Goal: Find specific page/section: Find specific page/section

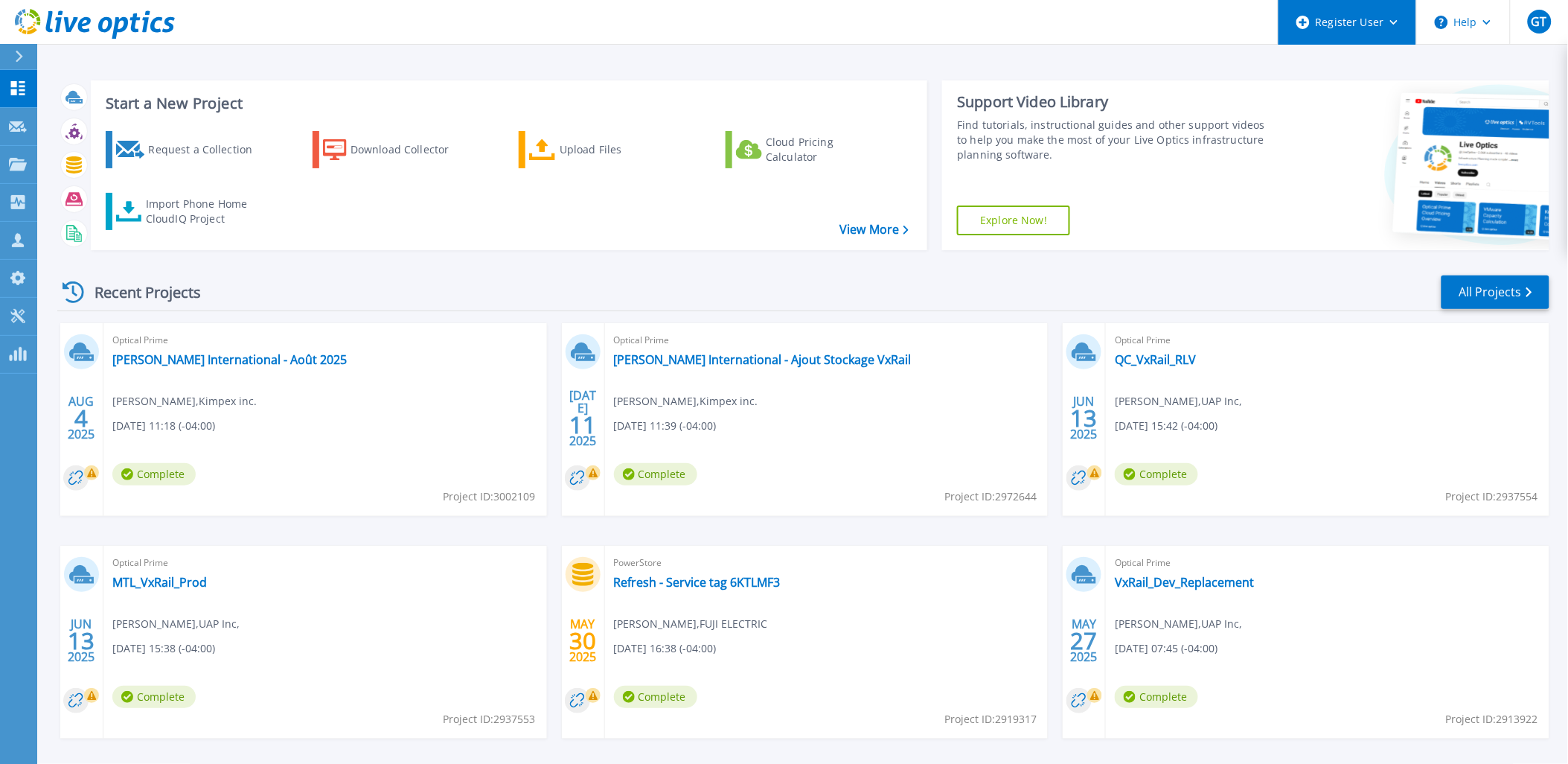
click at [1404, 29] on div "Register User" at bounding box center [1347, 22] width 138 height 45
click at [53, 150] on p "Projects" at bounding box center [58, 165] width 40 height 39
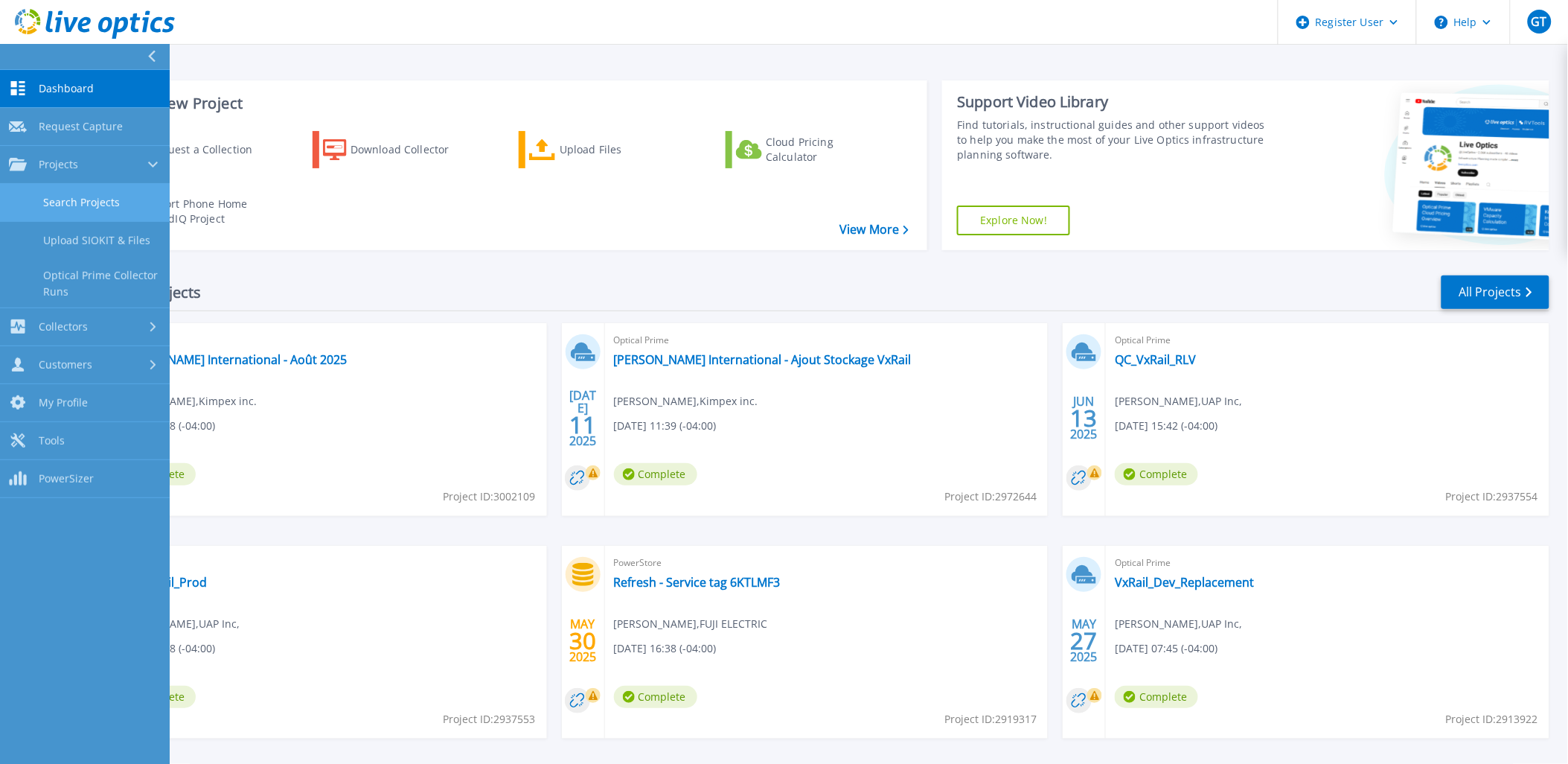
click at [91, 195] on link "Search Projects" at bounding box center [84, 202] width 170 height 38
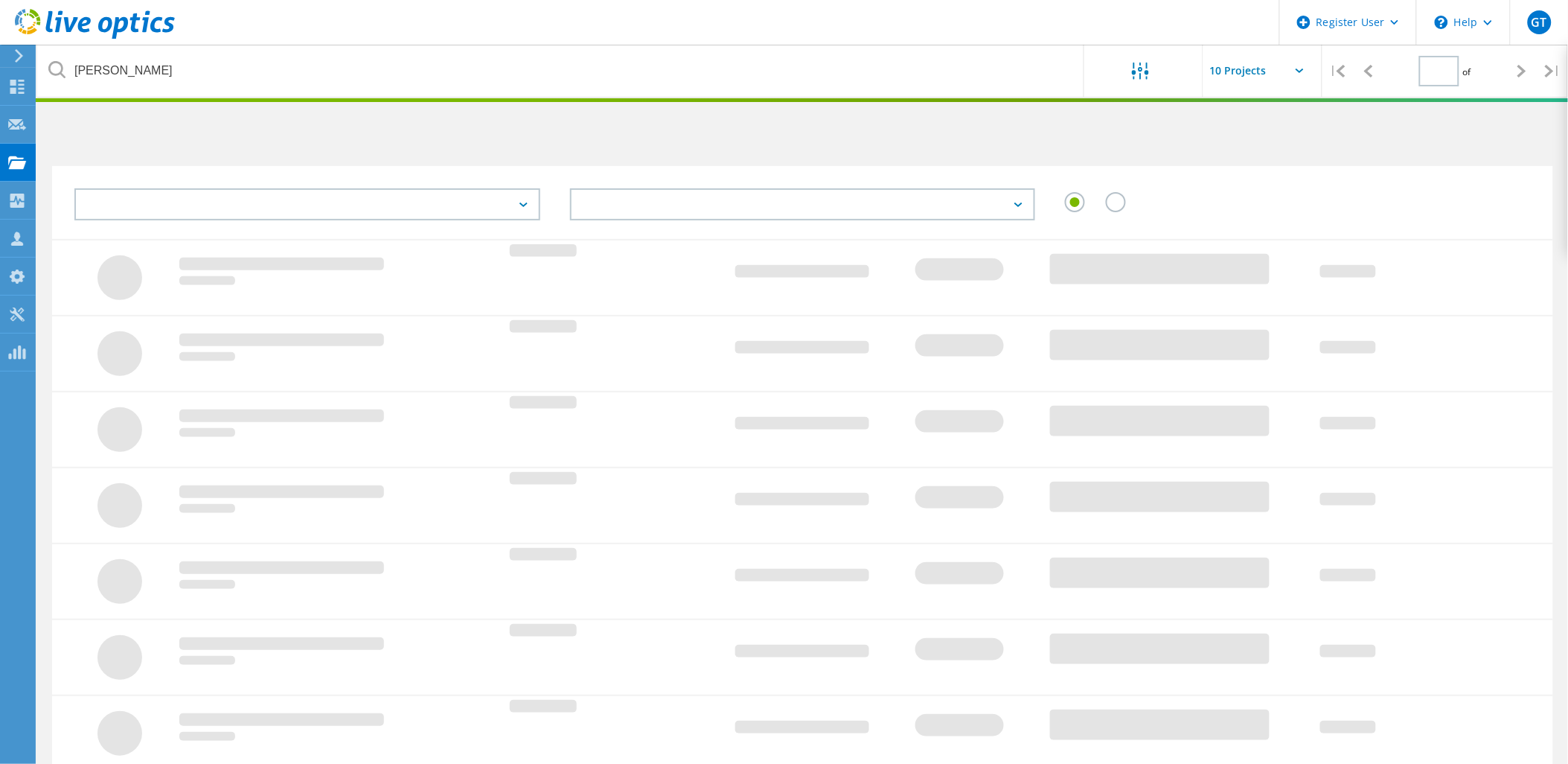
type input "1"
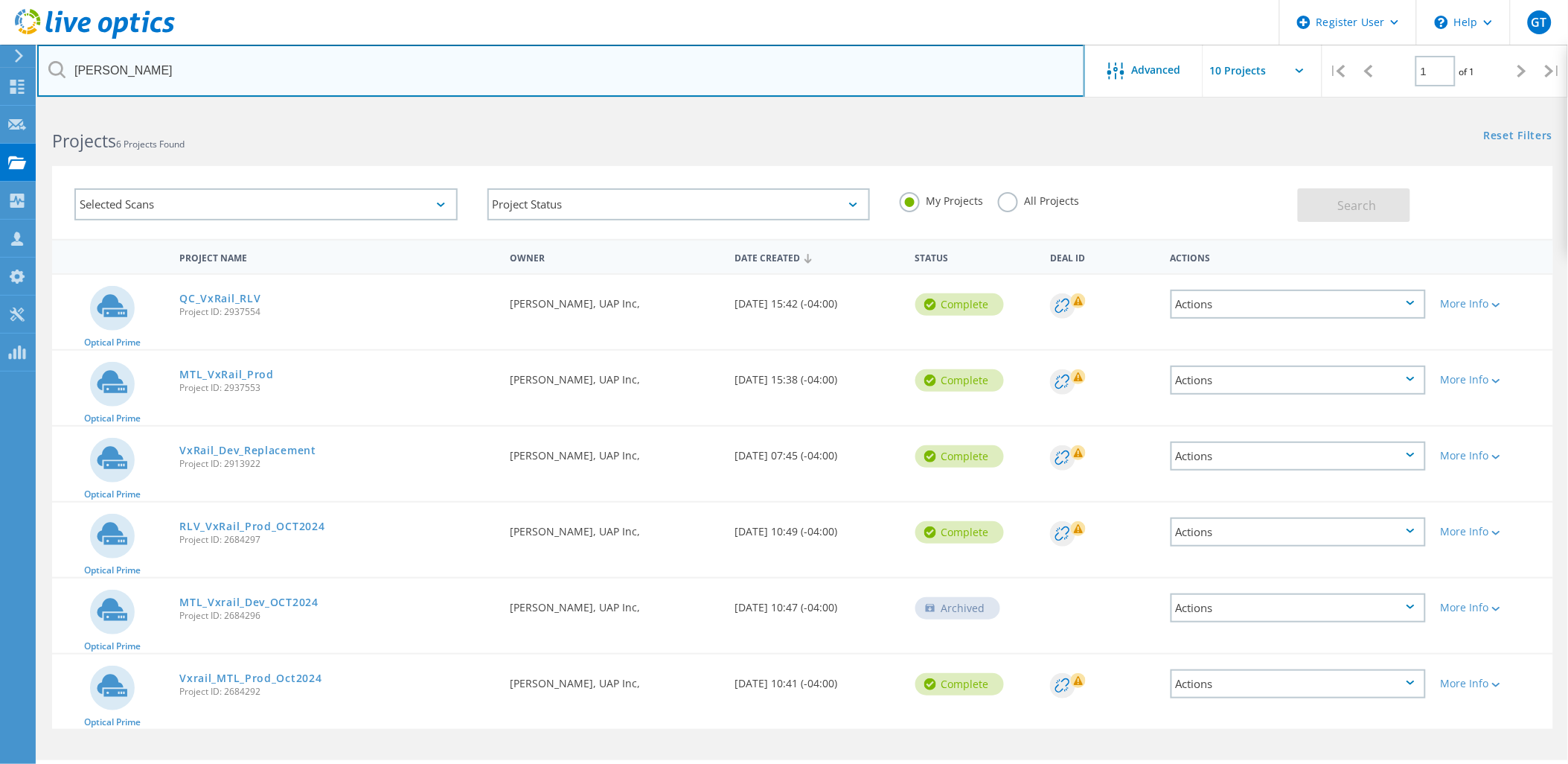
click at [191, 77] on input "leblanc" at bounding box center [561, 70] width 1048 height 52
drag, startPoint x: 220, startPoint y: 72, endPoint x: -4, endPoint y: 75, distance: 224.0
click at [0, 75] on html "Register User \n Help Explore Helpful Articles Contact Support GT Dell User Gae…" at bounding box center [784, 402] width 1568 height 805
type input "equisoft"
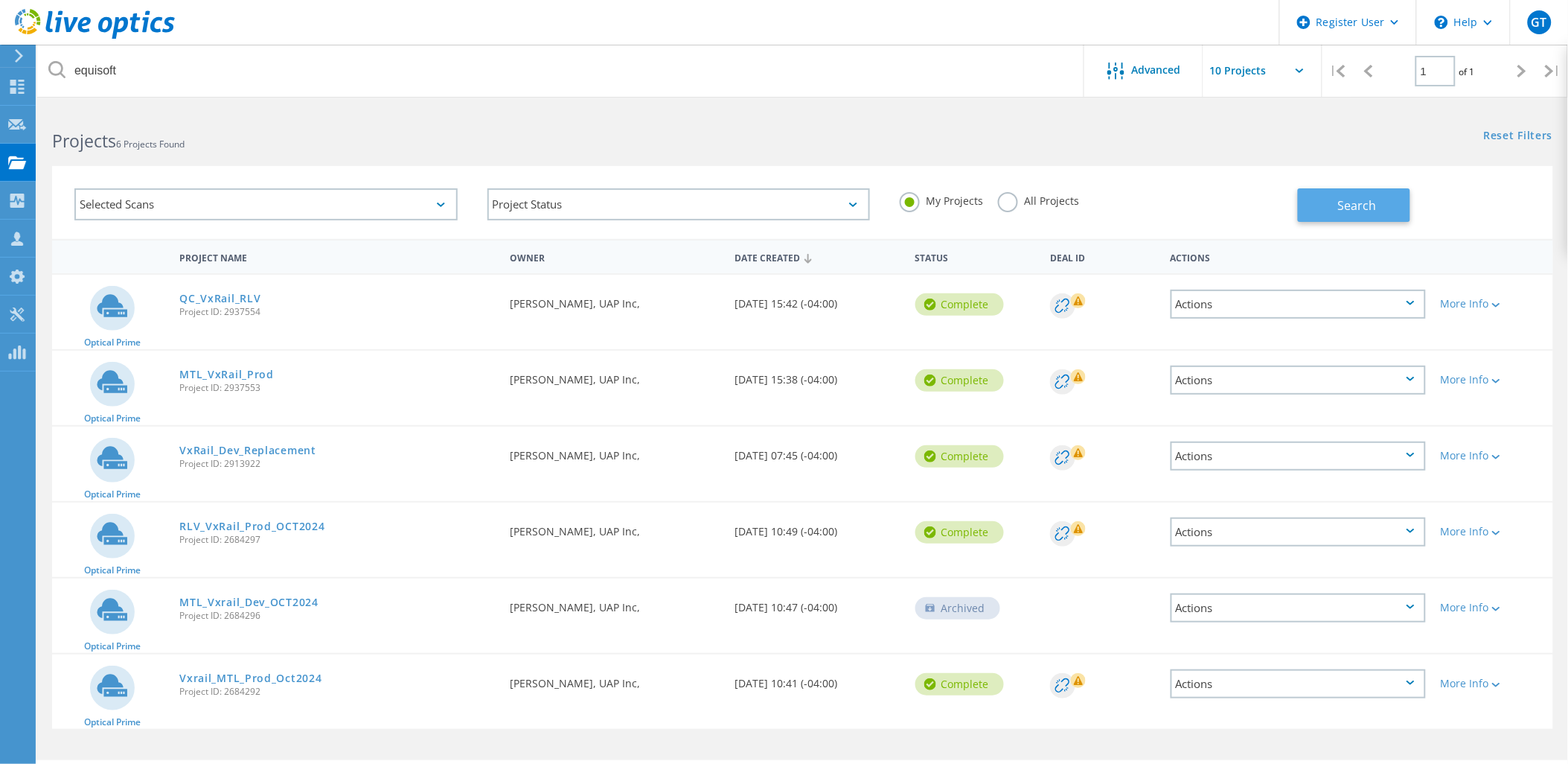
click at [1380, 205] on button "Search" at bounding box center [1353, 205] width 112 height 33
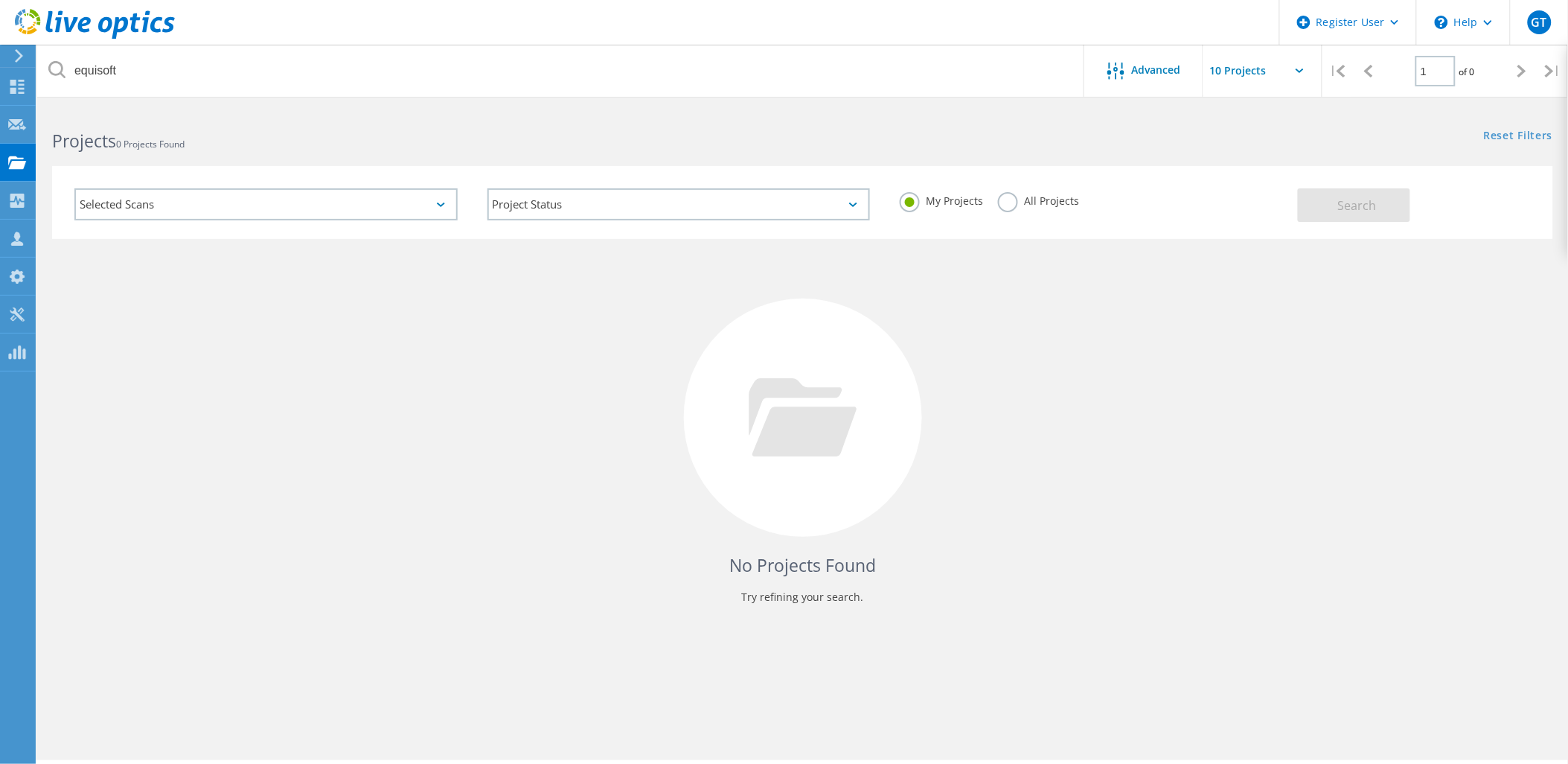
click at [999, 199] on label "All Projects" at bounding box center [1039, 198] width 82 height 14
click at [0, 0] on input "All Projects" at bounding box center [0, 0] width 0 height 0
click at [1350, 197] on span "Search" at bounding box center [1358, 206] width 39 height 17
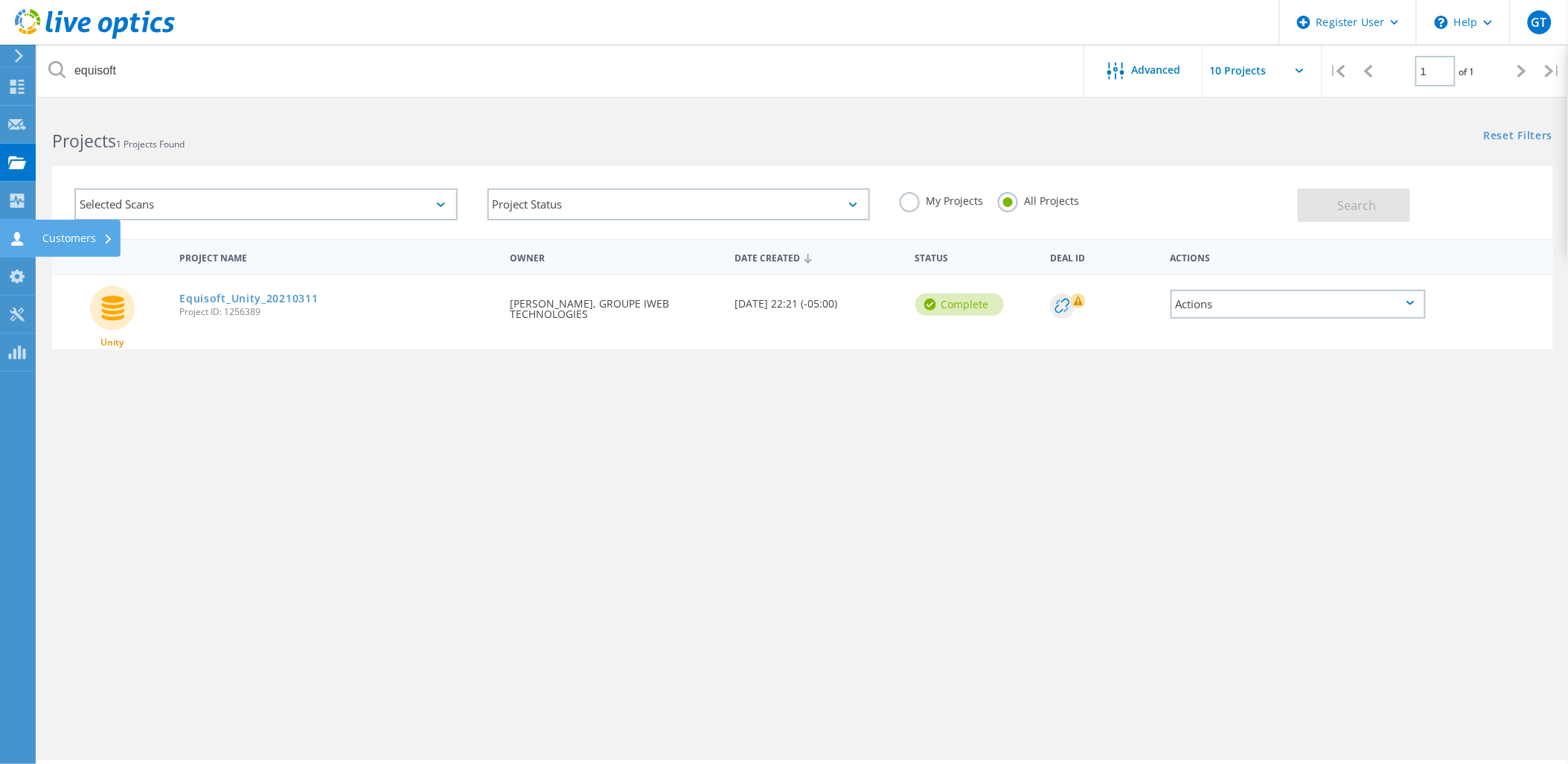
click at [23, 238] on icon at bounding box center [17, 238] width 18 height 14
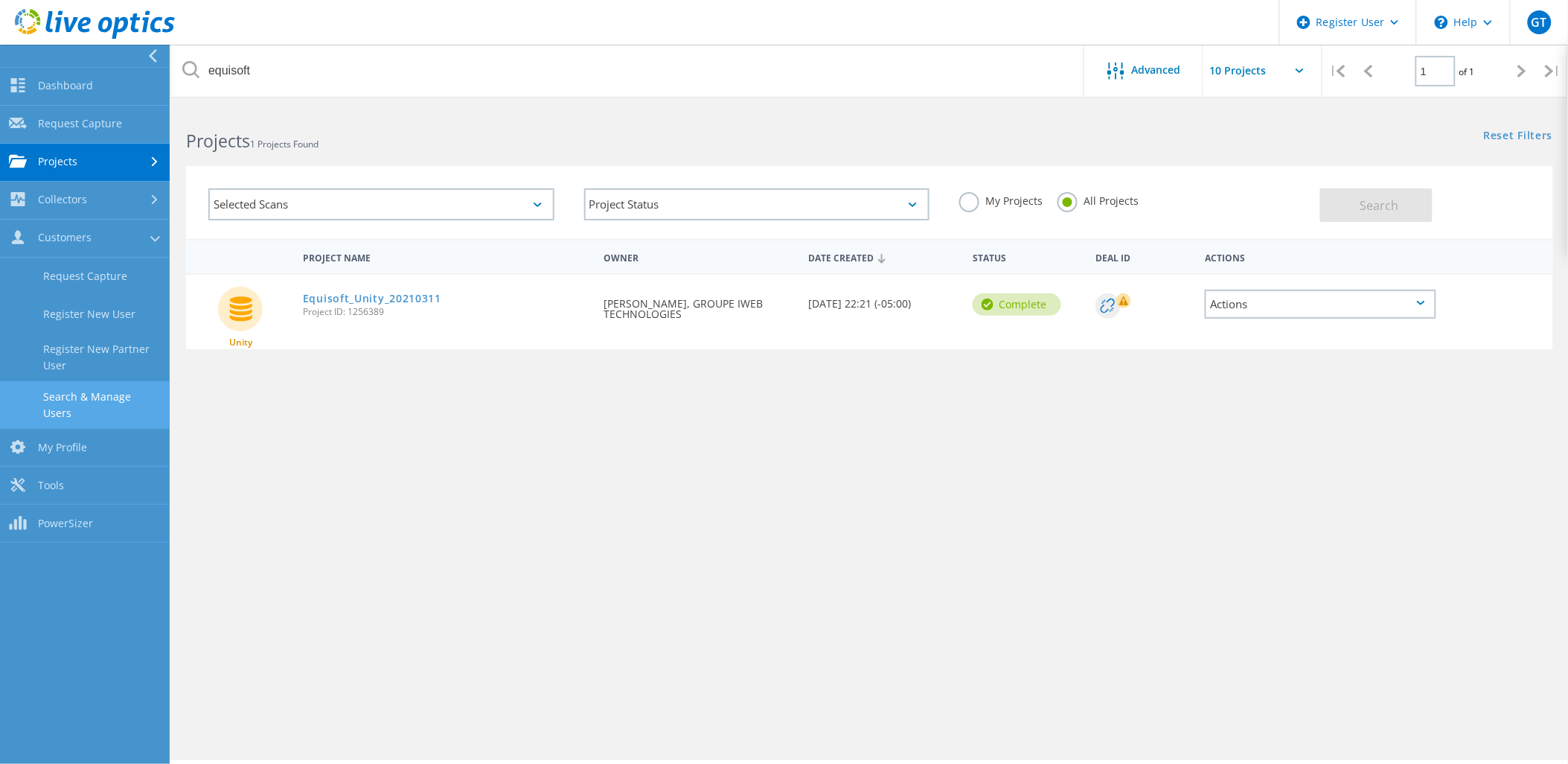
click at [118, 391] on link "Search & Manage Users" at bounding box center [84, 404] width 170 height 47
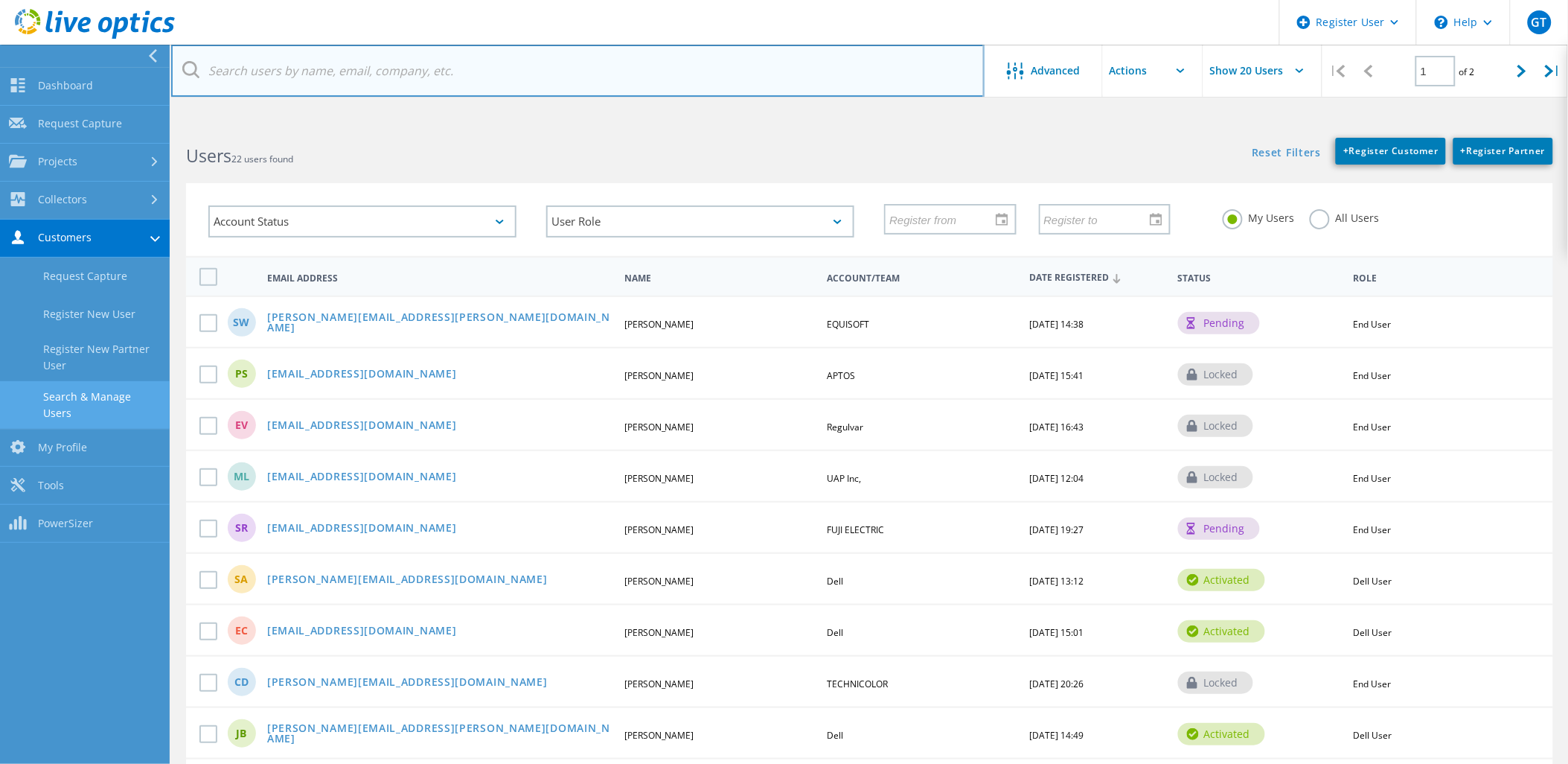
click at [418, 67] on input "text" at bounding box center [578, 70] width 814 height 52
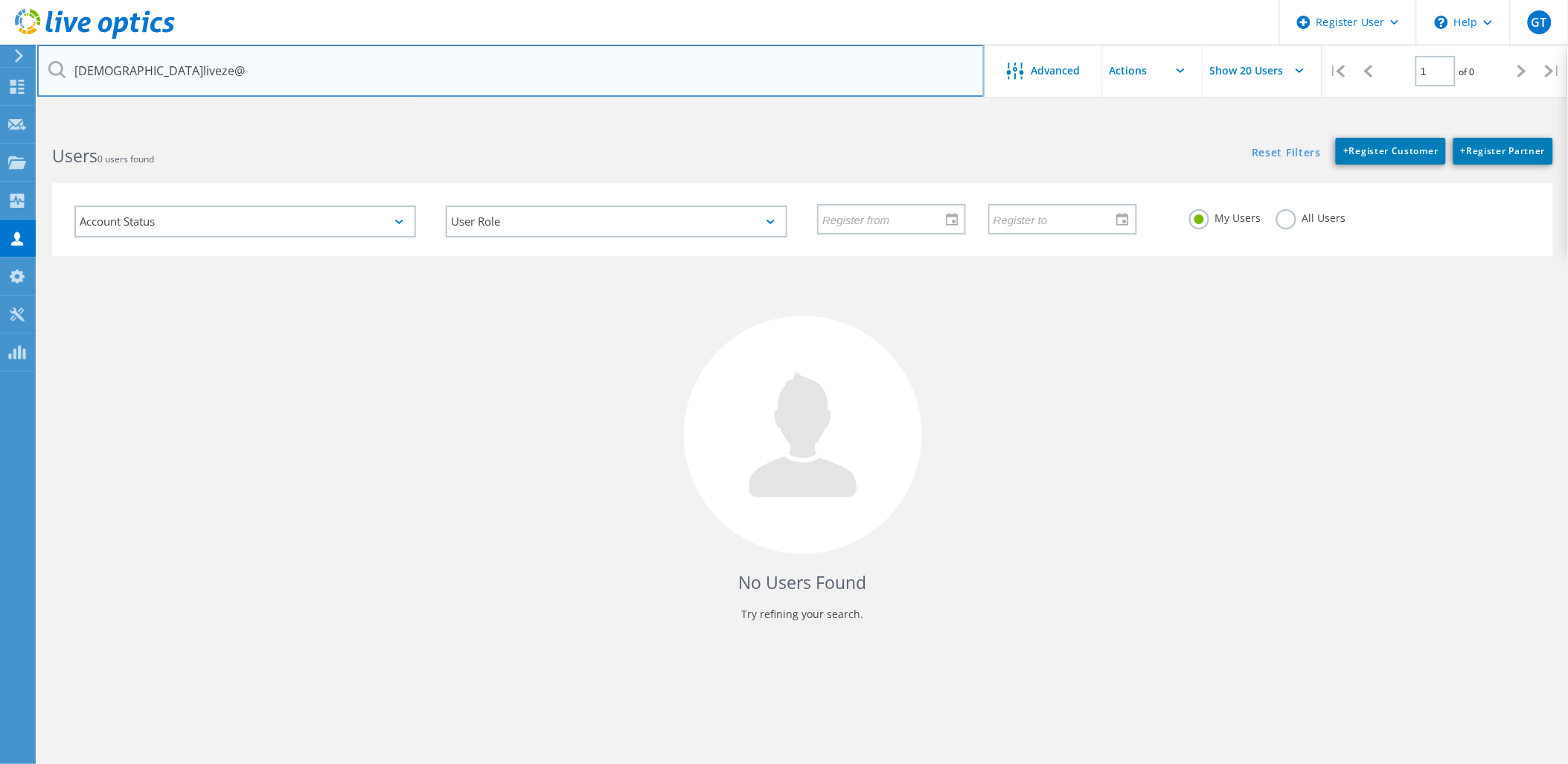
click at [228, 78] on input "christian.liveze@" at bounding box center [511, 70] width 947 height 52
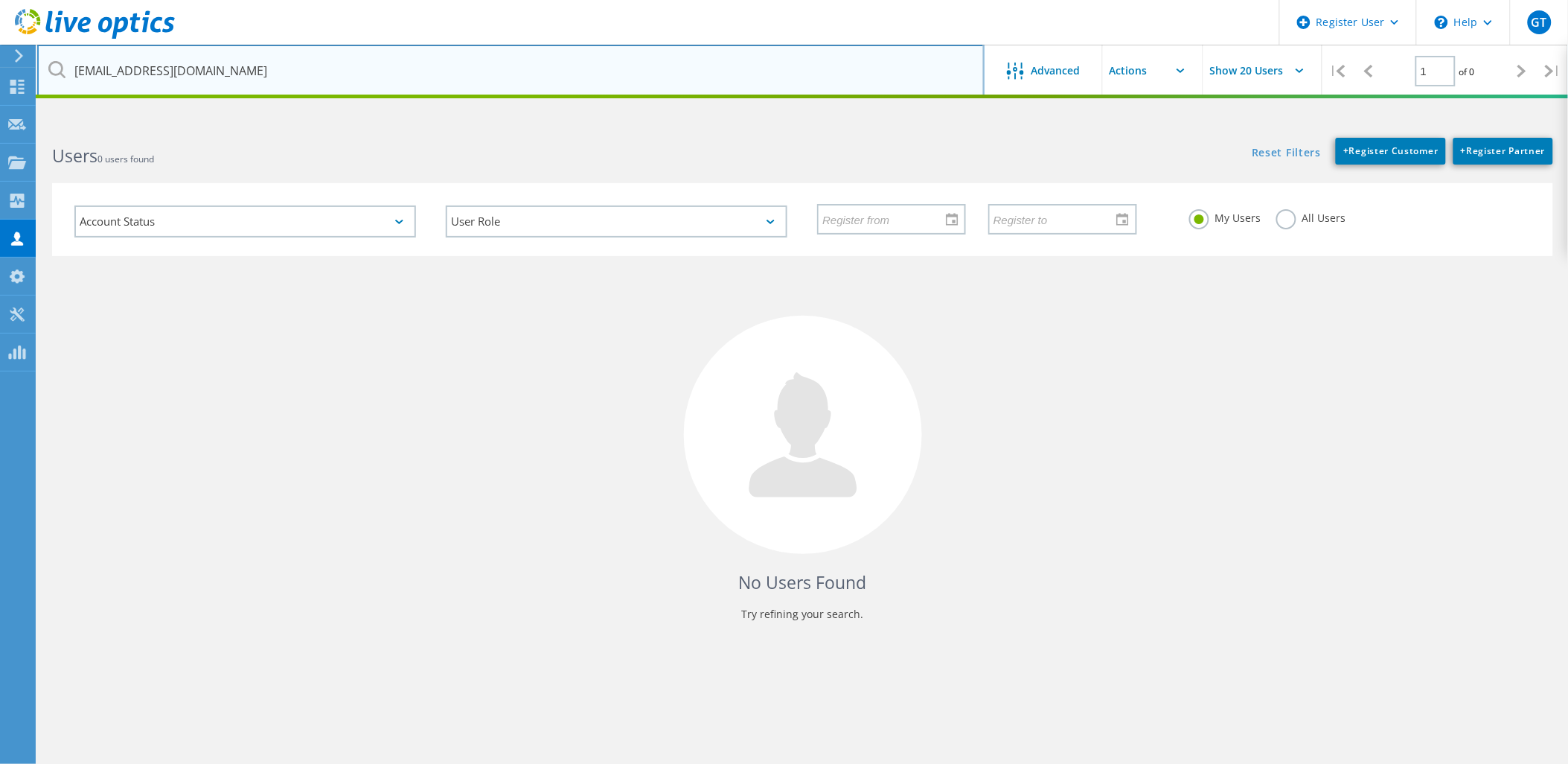
type input "[EMAIL_ADDRESS][DOMAIN_NAME]"
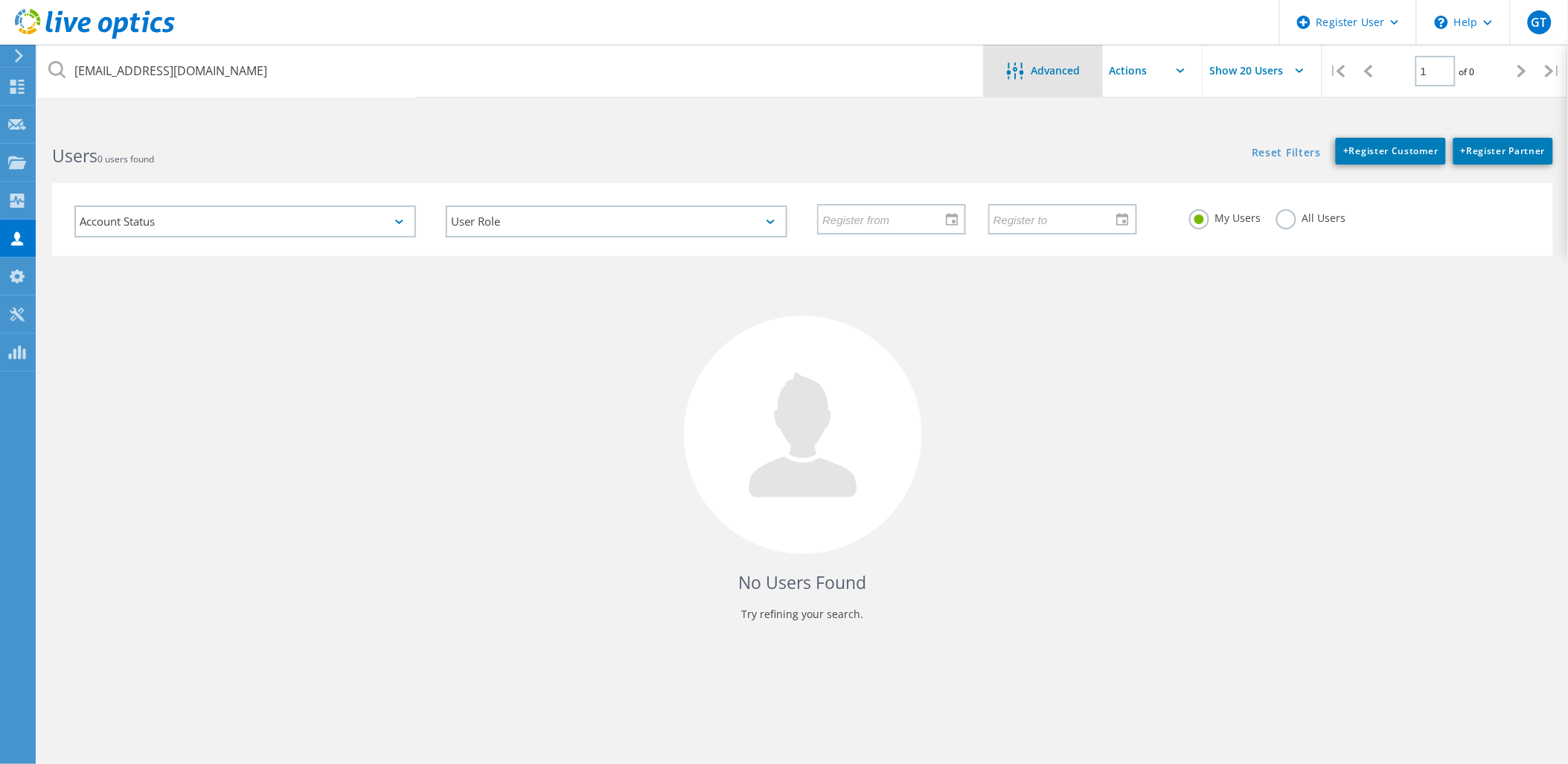
click at [1027, 65] on div at bounding box center [1018, 71] width 24 height 19
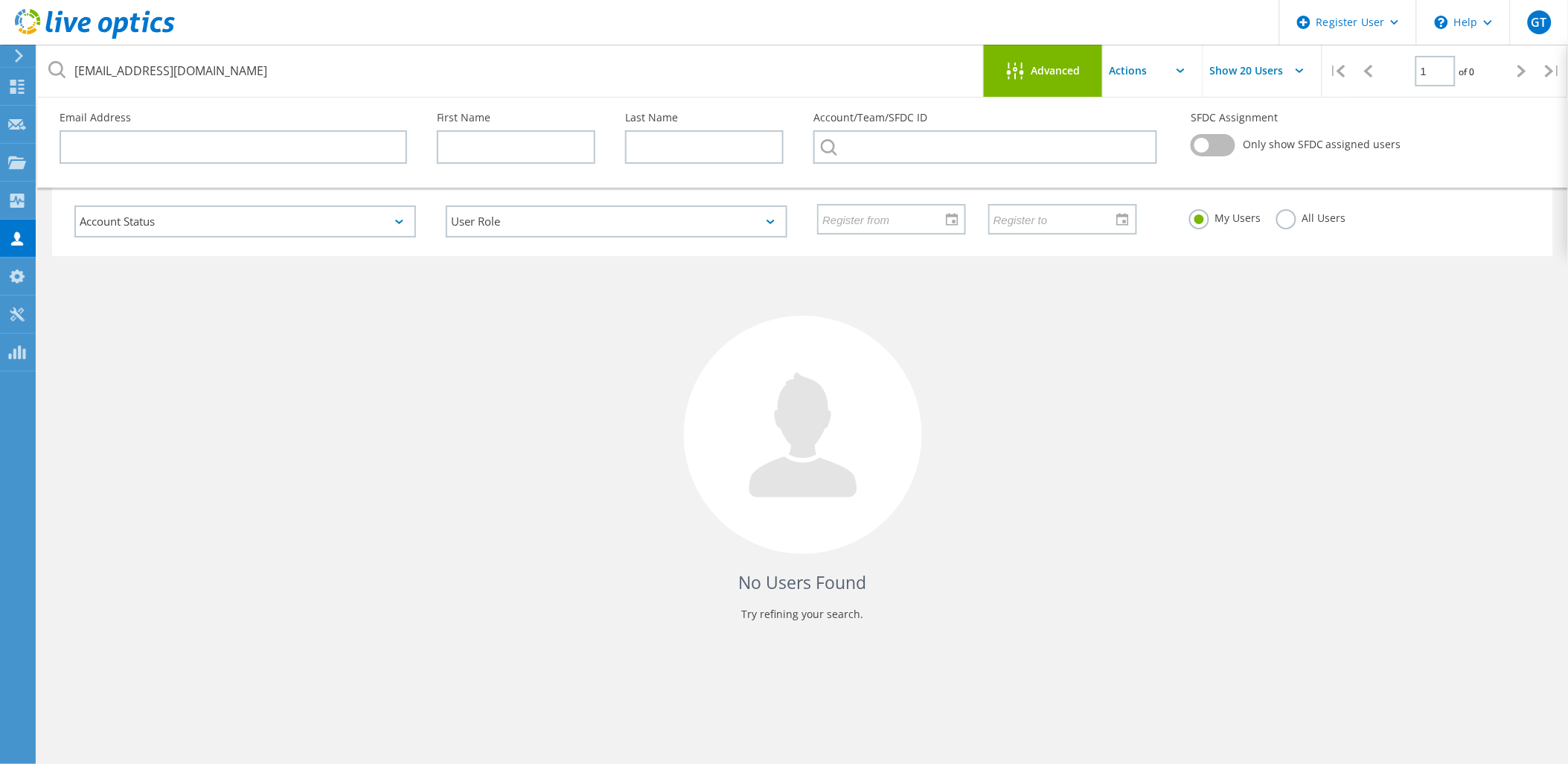
click at [1276, 216] on label "All Users" at bounding box center [1310, 216] width 70 height 14
click at [0, 0] on input "All Users" at bounding box center [0, 0] width 0 height 0
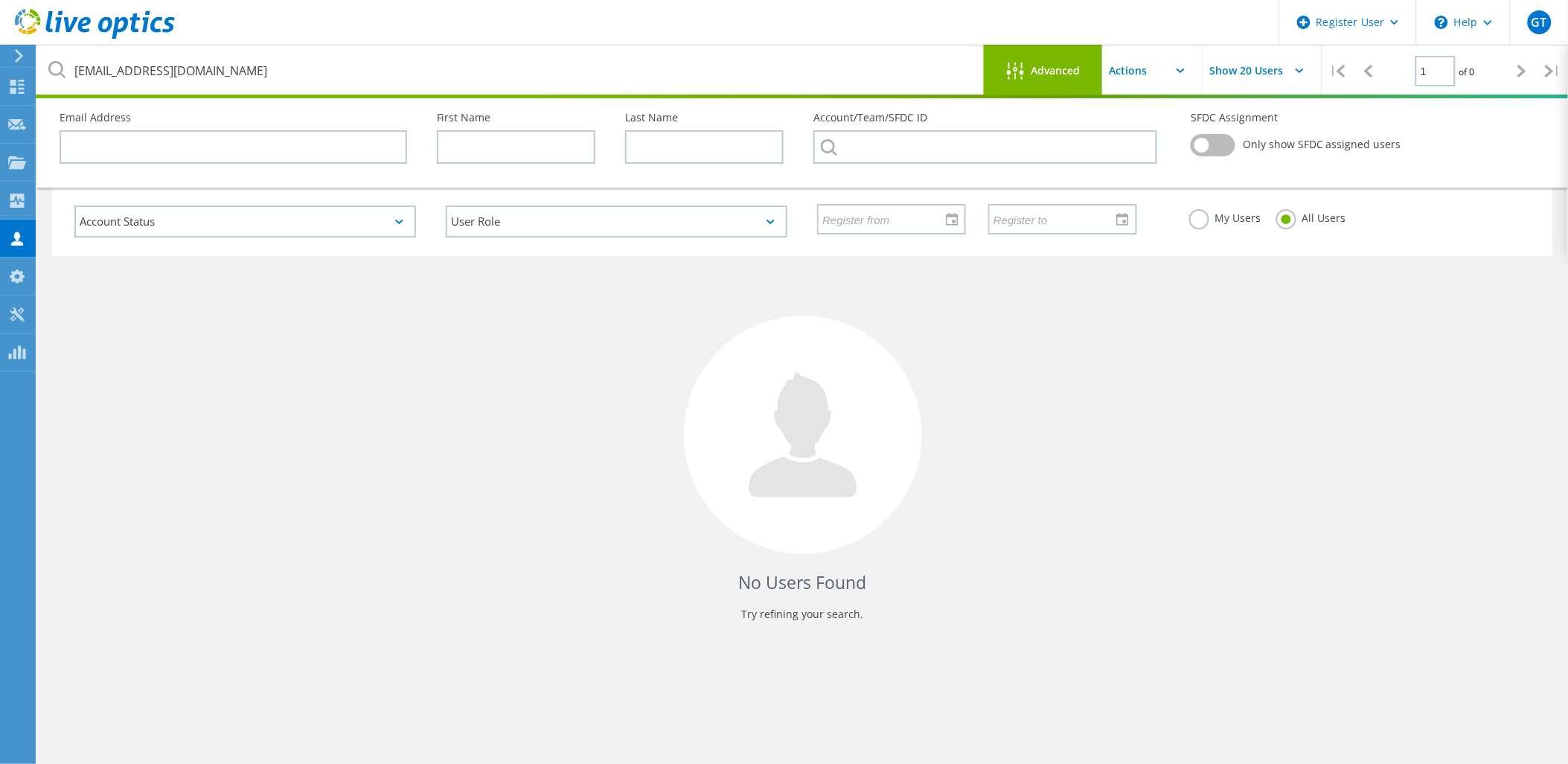
click at [1350, 391] on div "No Users Found Try refining your search." at bounding box center [803, 452] width 1501 height 392
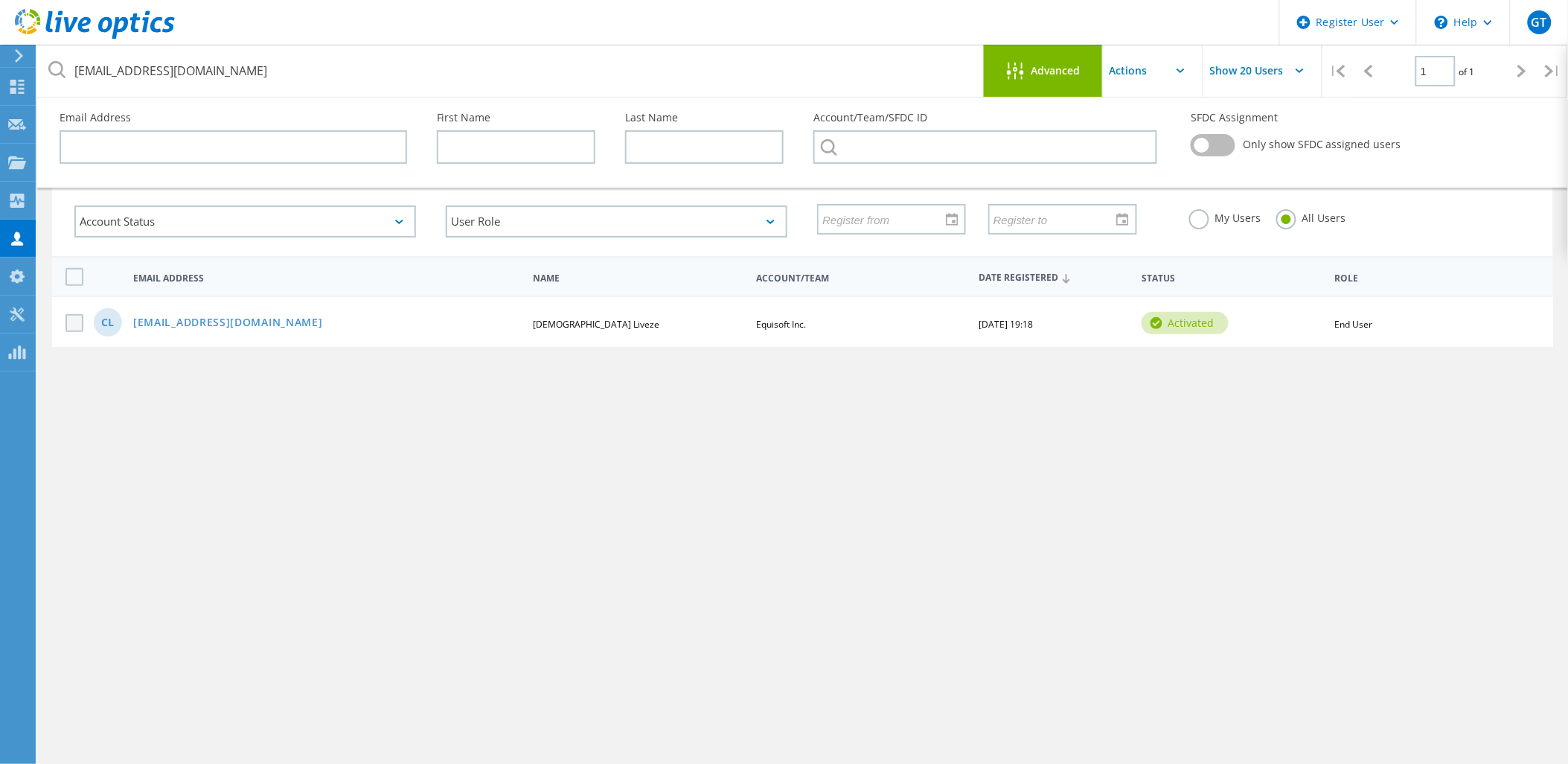
click at [71, 314] on label at bounding box center [78, 323] width 24 height 18
click at [0, 0] on input "checkbox" at bounding box center [0, 0] width 0 height 0
click at [232, 317] on link "[EMAIL_ADDRESS][DOMAIN_NAME]" at bounding box center [228, 324] width 190 height 13
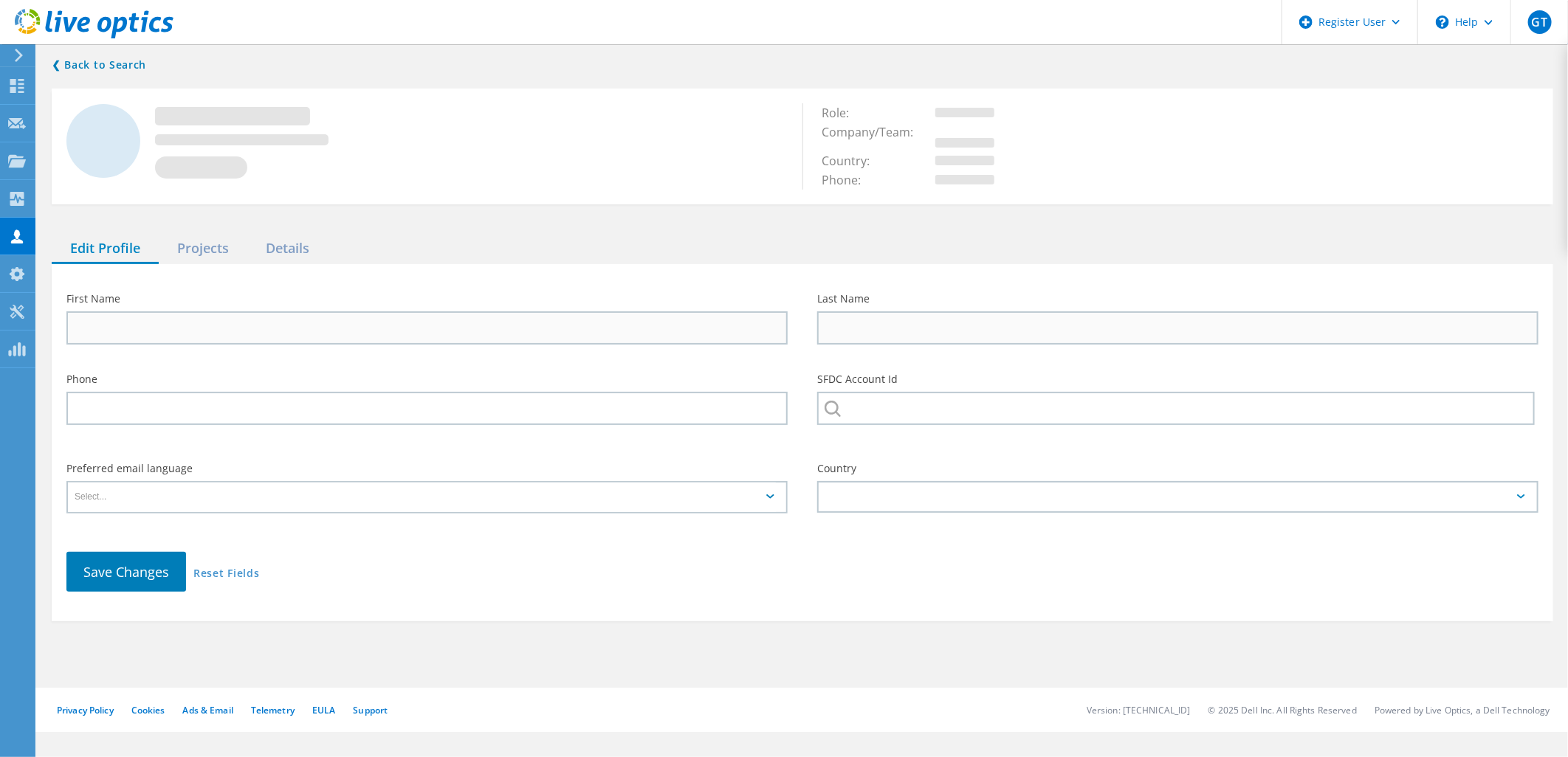
type input "Crhistian"
type input "Liveze"
type input "Equisoft Inc."
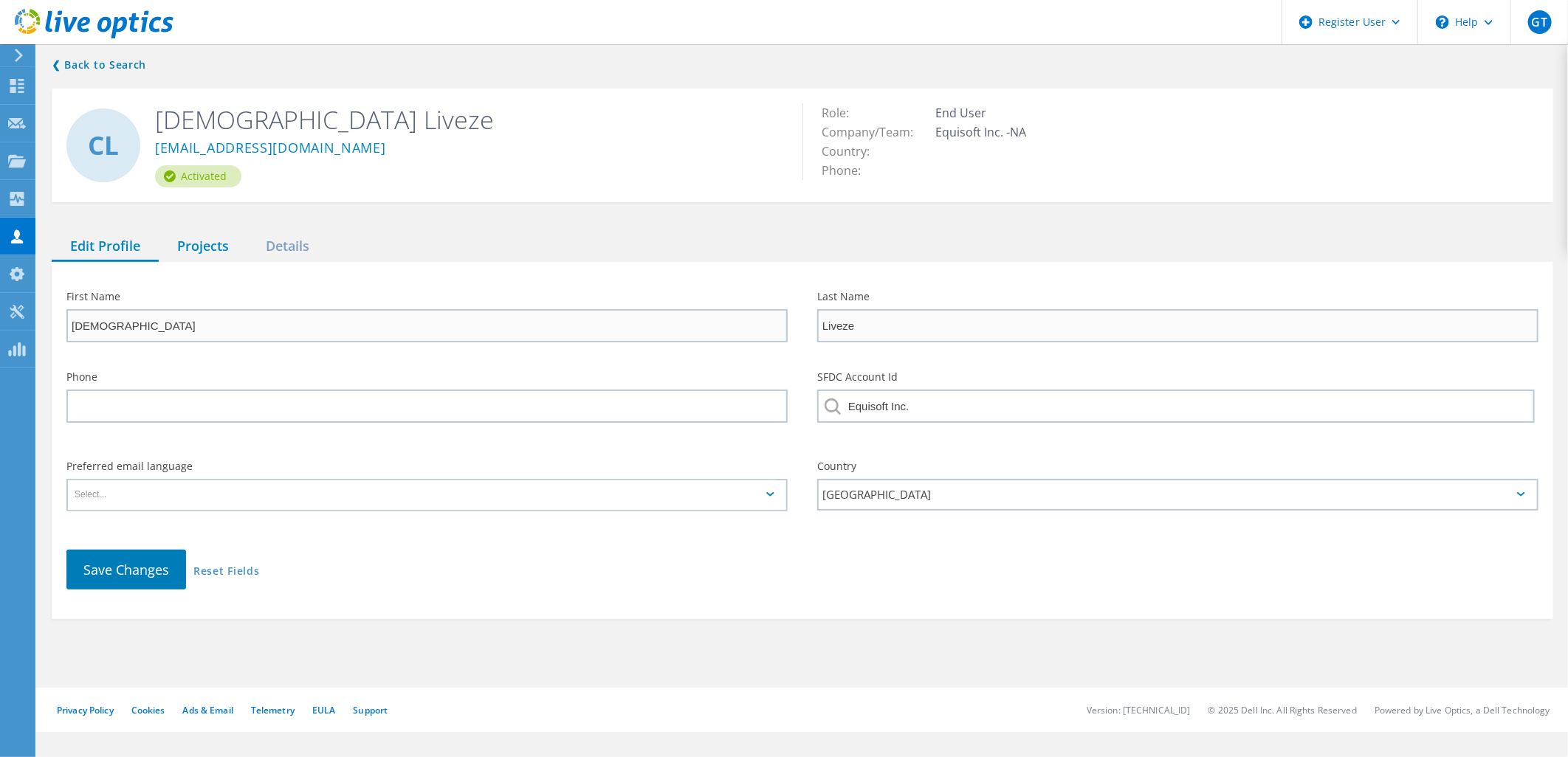
click at [204, 232] on div "Projects" at bounding box center [203, 246] width 88 height 30
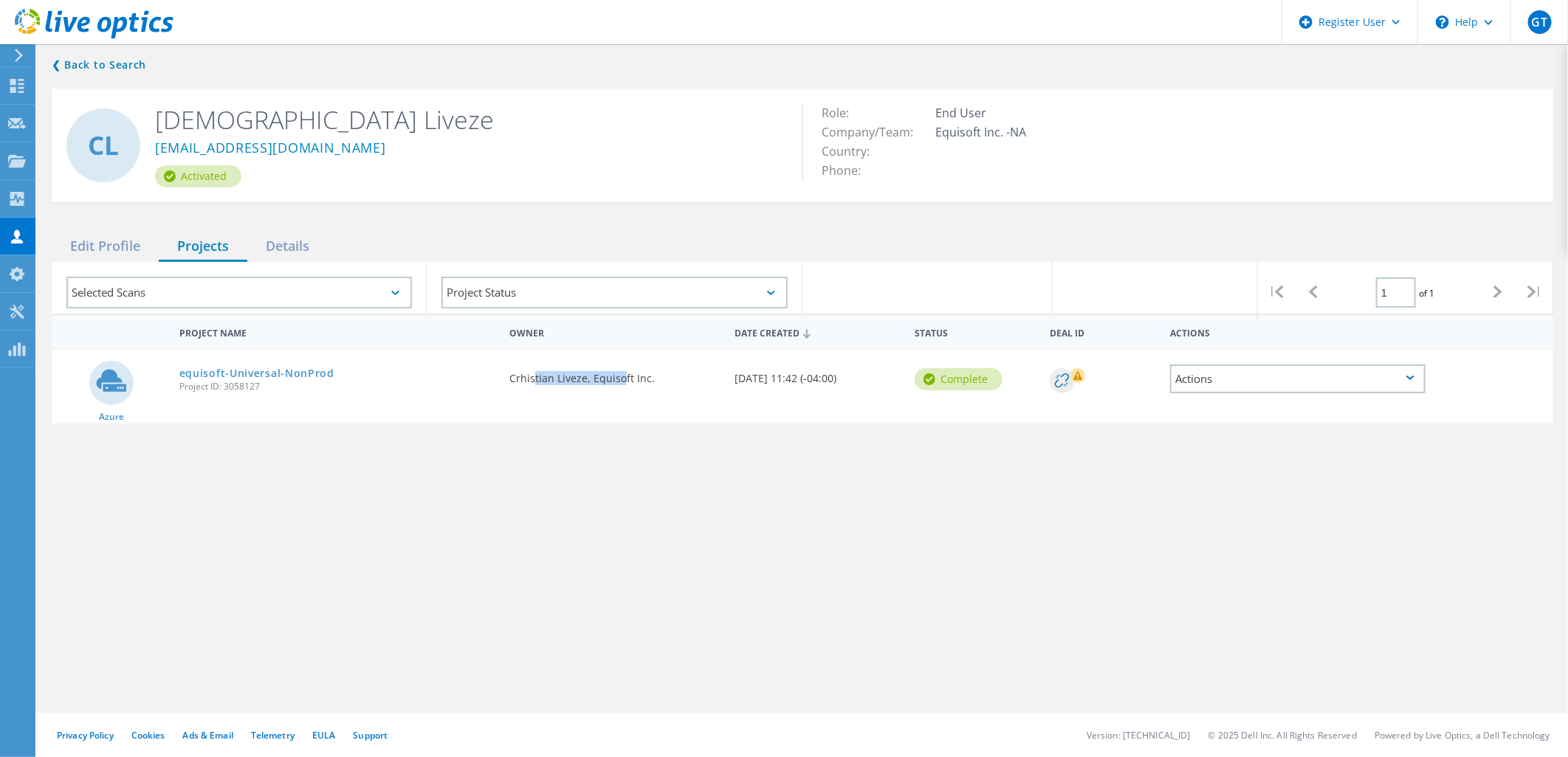
drag, startPoint x: 562, startPoint y: 363, endPoint x: 588, endPoint y: 390, distance: 37.5
click at [588, 389] on div "Requested By Crhistian Liveze, Equisoft Inc." at bounding box center [614, 381] width 225 height 63
drag, startPoint x: 588, startPoint y: 390, endPoint x: 422, endPoint y: 401, distance: 166.4
click at [489, 432] on div "Project Name Owner Date Created Status Deal Id Actions Azure equisoft-Universal…" at bounding box center [801, 506] width 1501 height 384
drag, startPoint x: 351, startPoint y: 373, endPoint x: 335, endPoint y: 406, distance: 36.7
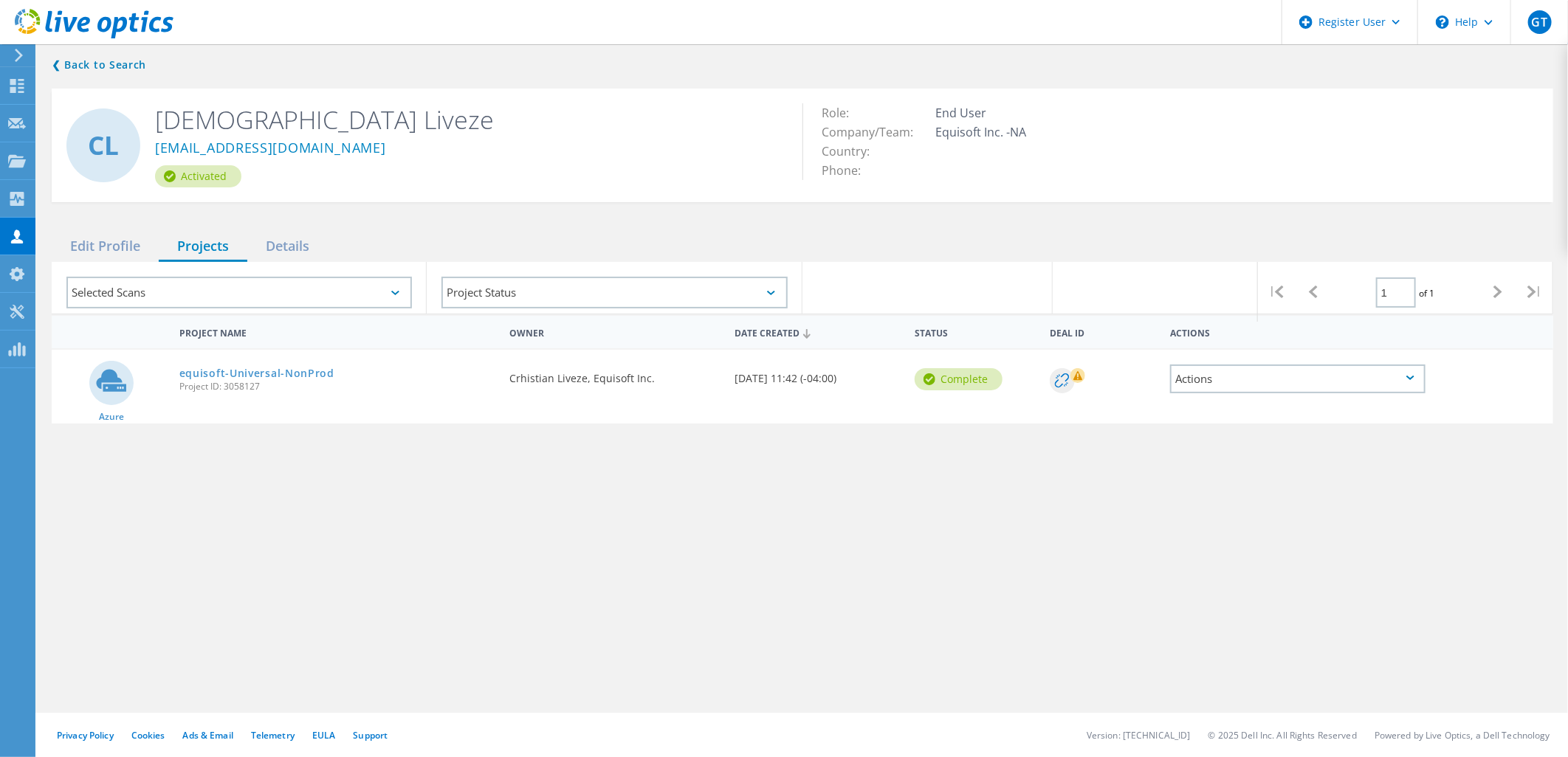
click at [335, 406] on div "Azure equisoft-Universal-NonProd Project ID: 3058127 Requested By Crhistian Liv…" at bounding box center [801, 387] width 1501 height 73
click at [223, 382] on span "Project ID: 3058127" at bounding box center [336, 387] width 315 height 9
click at [270, 368] on link "equisoft-Universal-NonProd" at bounding box center [256, 373] width 155 height 10
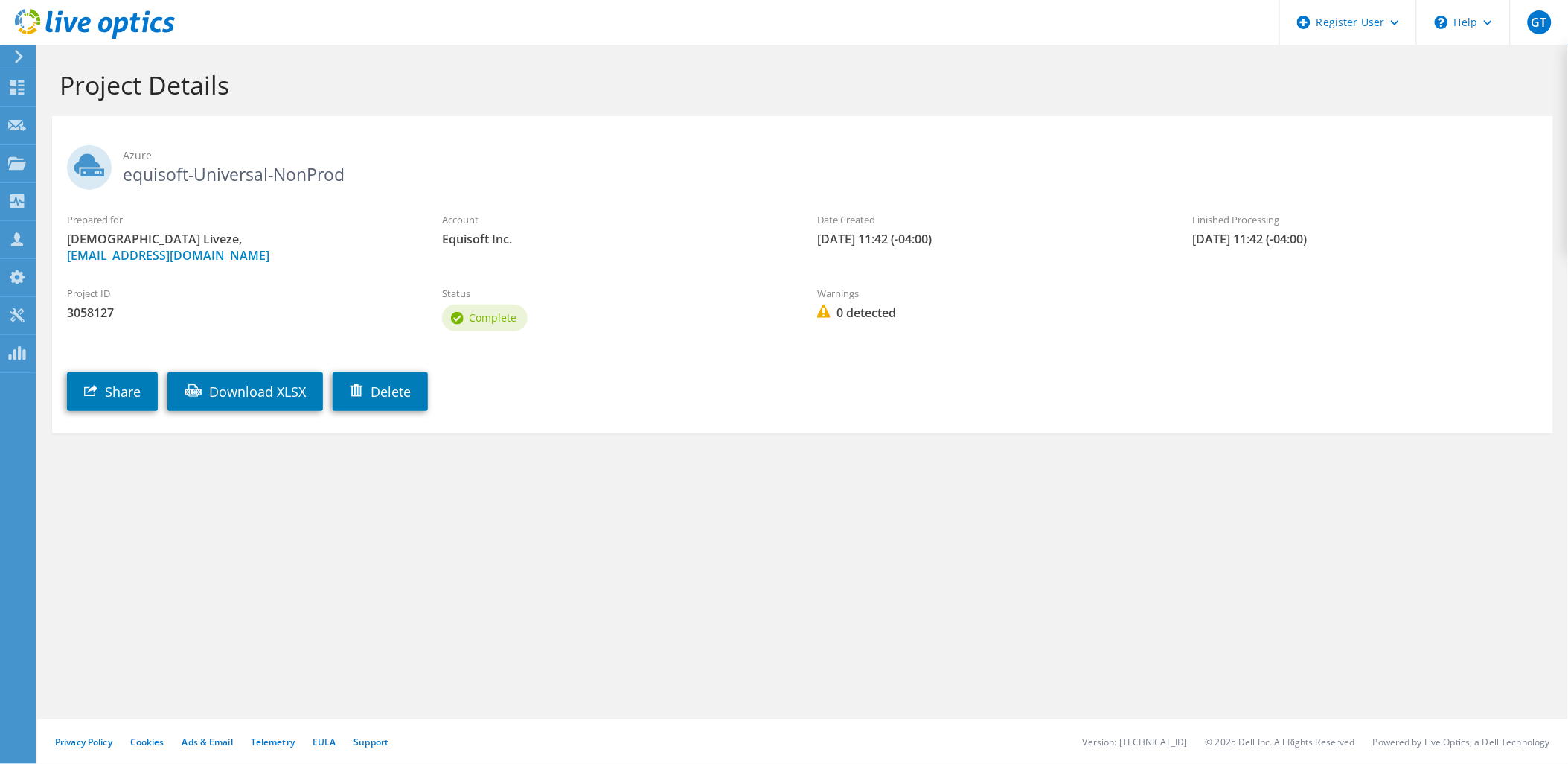
click at [1154, 306] on div "Project ID 3058127 Status Complete Warnings 0 detected" at bounding box center [803, 306] width 1501 height 71
drag, startPoint x: 282, startPoint y: 242, endPoint x: 58, endPoint y: 242, distance: 224.0
click at [58, 242] on div "Prepared for Crhistian Liveze, christian.liveze@equisoft.com" at bounding box center [239, 237] width 375 height 66
drag, startPoint x: 58, startPoint y: 242, endPoint x: 183, endPoint y: 262, distance: 126.6
click at [183, 278] on div "Project ID 3058127" at bounding box center [239, 303] width 375 height 50
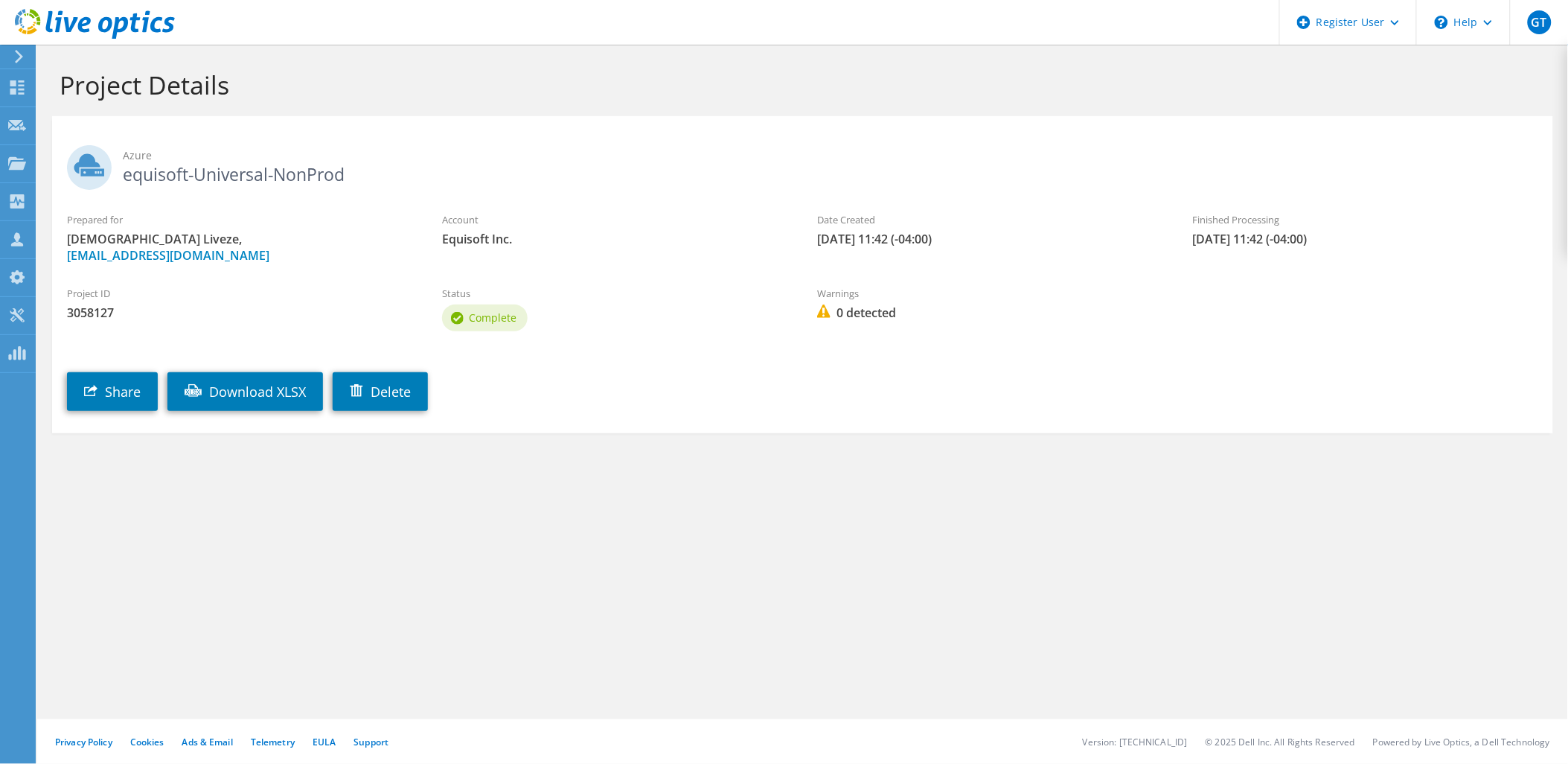
click at [97, 304] on span "3058127" at bounding box center [239, 312] width 346 height 17
click at [889, 482] on section "Project Details Azure equisoft-Universal-NonProd Prepared for Crhistian Liveze,…" at bounding box center [803, 284] width 1531 height 478
click at [744, 373] on div "Share Download XLSX Delete" at bounding box center [817, 380] width 1531 height 76
click at [255, 176] on h2 "Azure equisoft-Universal-NonProd" at bounding box center [803, 164] width 1472 height 37
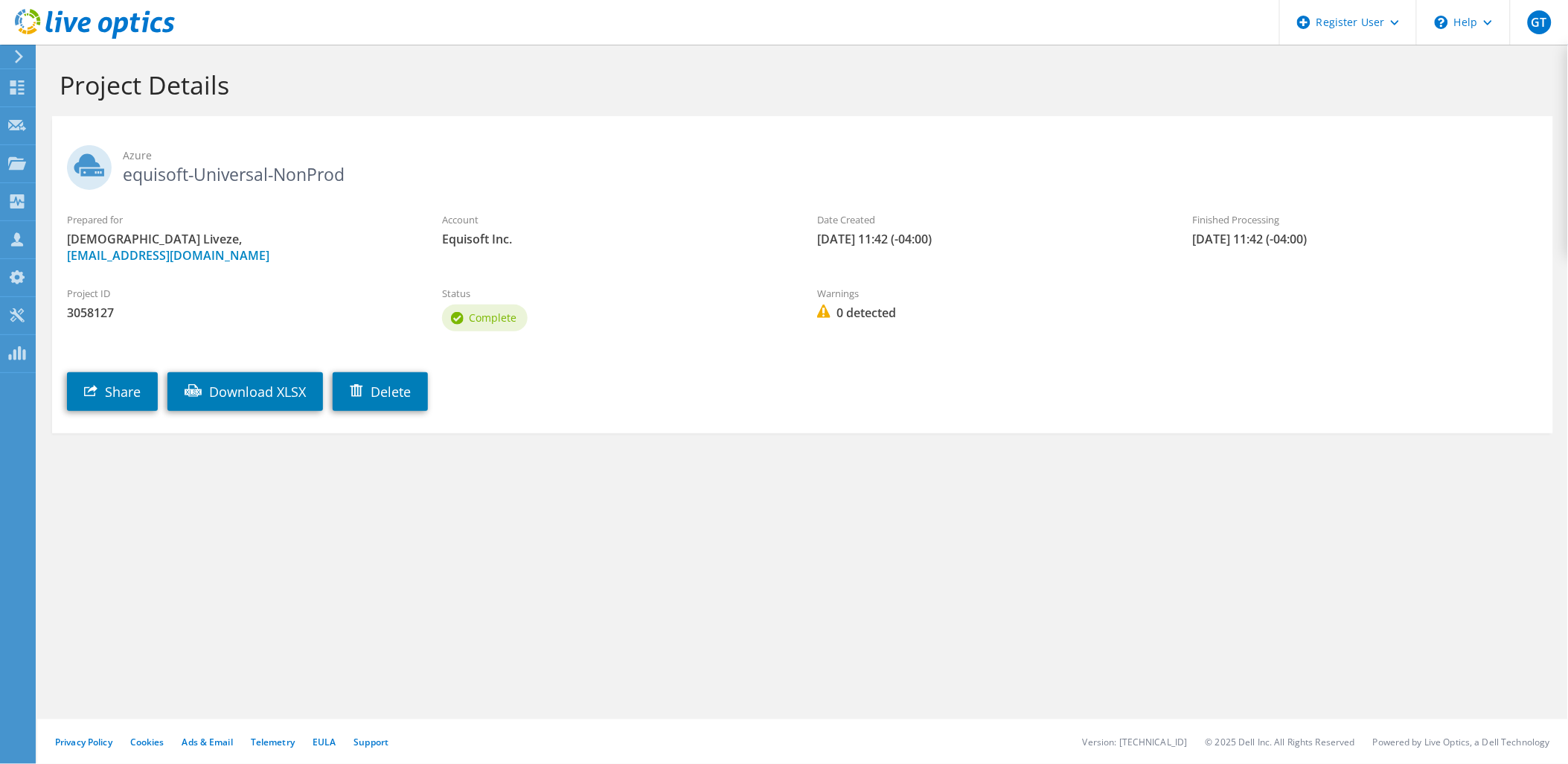
click at [294, 217] on div "Prepared for Crhistian Liveze, christian.liveze@equisoft.com" at bounding box center [239, 237] width 375 height 66
drag, startPoint x: 227, startPoint y: 299, endPoint x: 137, endPoint y: 301, distance: 90.0
click at [130, 300] on section "Azure equisoft-Universal-NonProd Prepared for Crhistian Liveze, christian.livez…" at bounding box center [803, 274] width 1501 height 317
click at [649, 403] on section "Azure equisoft-Universal-NonProd Prepared for Crhistian Liveze, christian.livez…" at bounding box center [803, 274] width 1501 height 317
click at [1399, 23] on div "Register User" at bounding box center [1347, 22] width 137 height 45
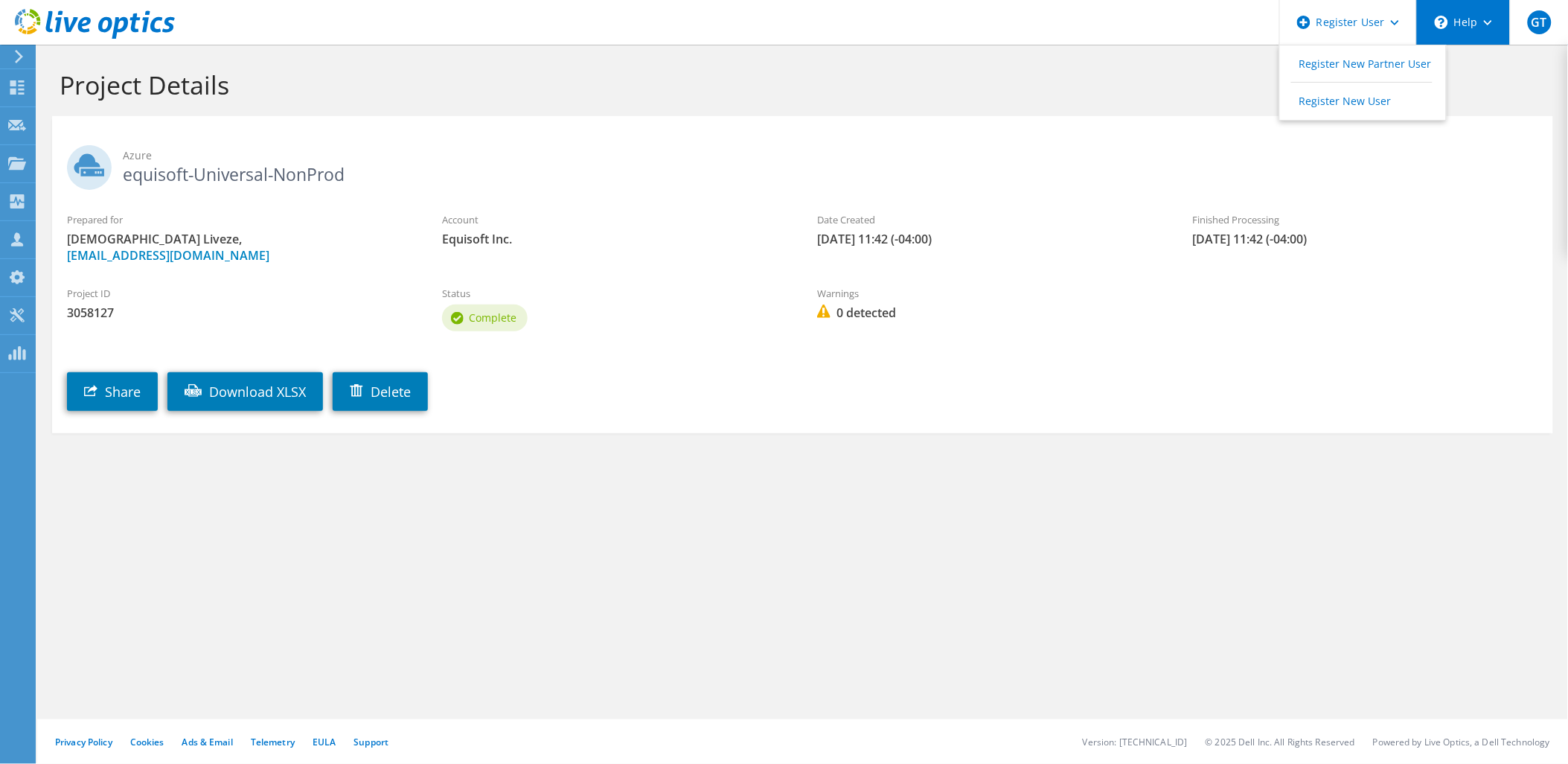
click at [1491, 25] on div "\n Help" at bounding box center [1462, 22] width 94 height 45
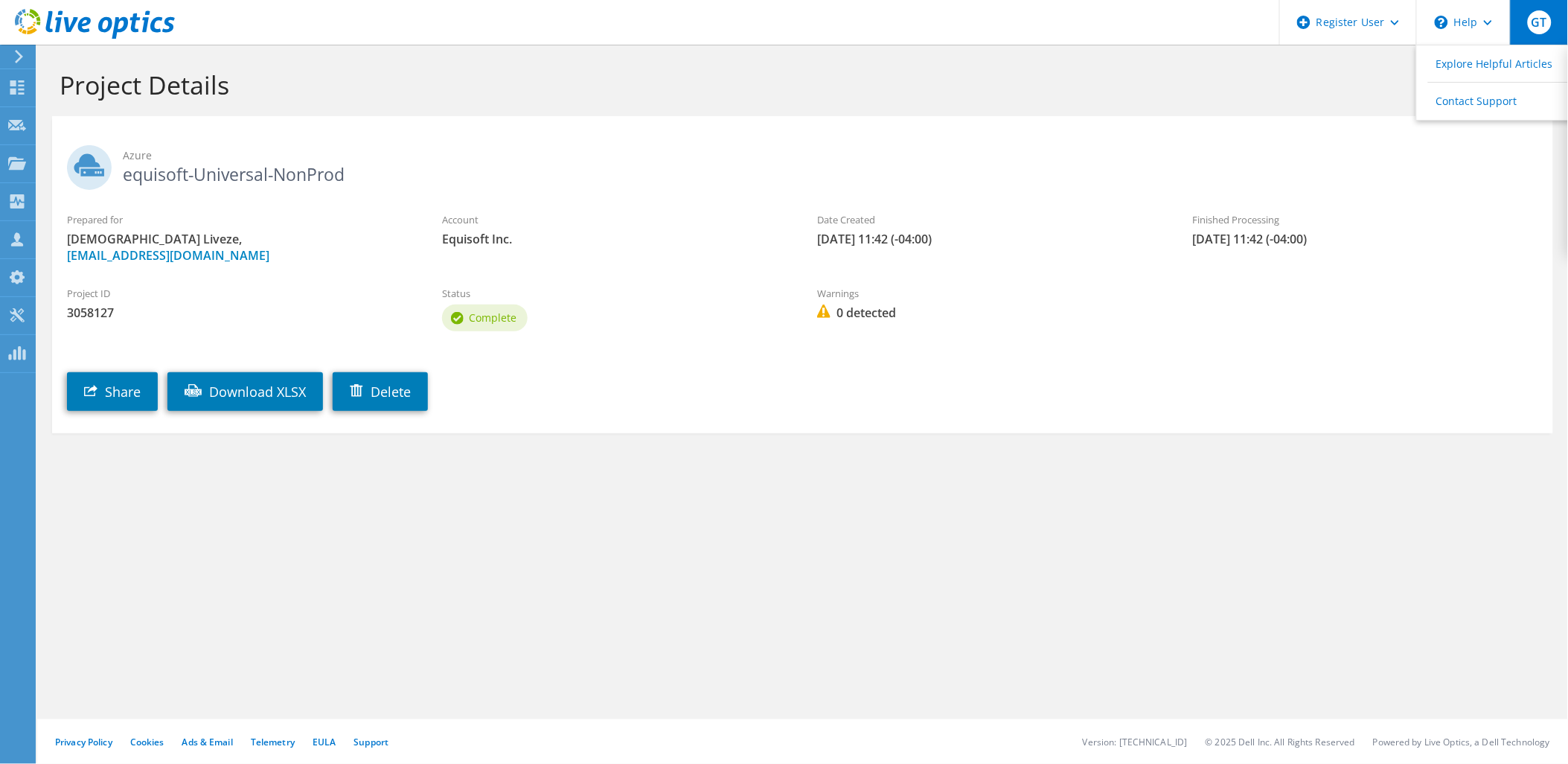
click at [1547, 29] on span "GT" at bounding box center [1540, 22] width 24 height 24
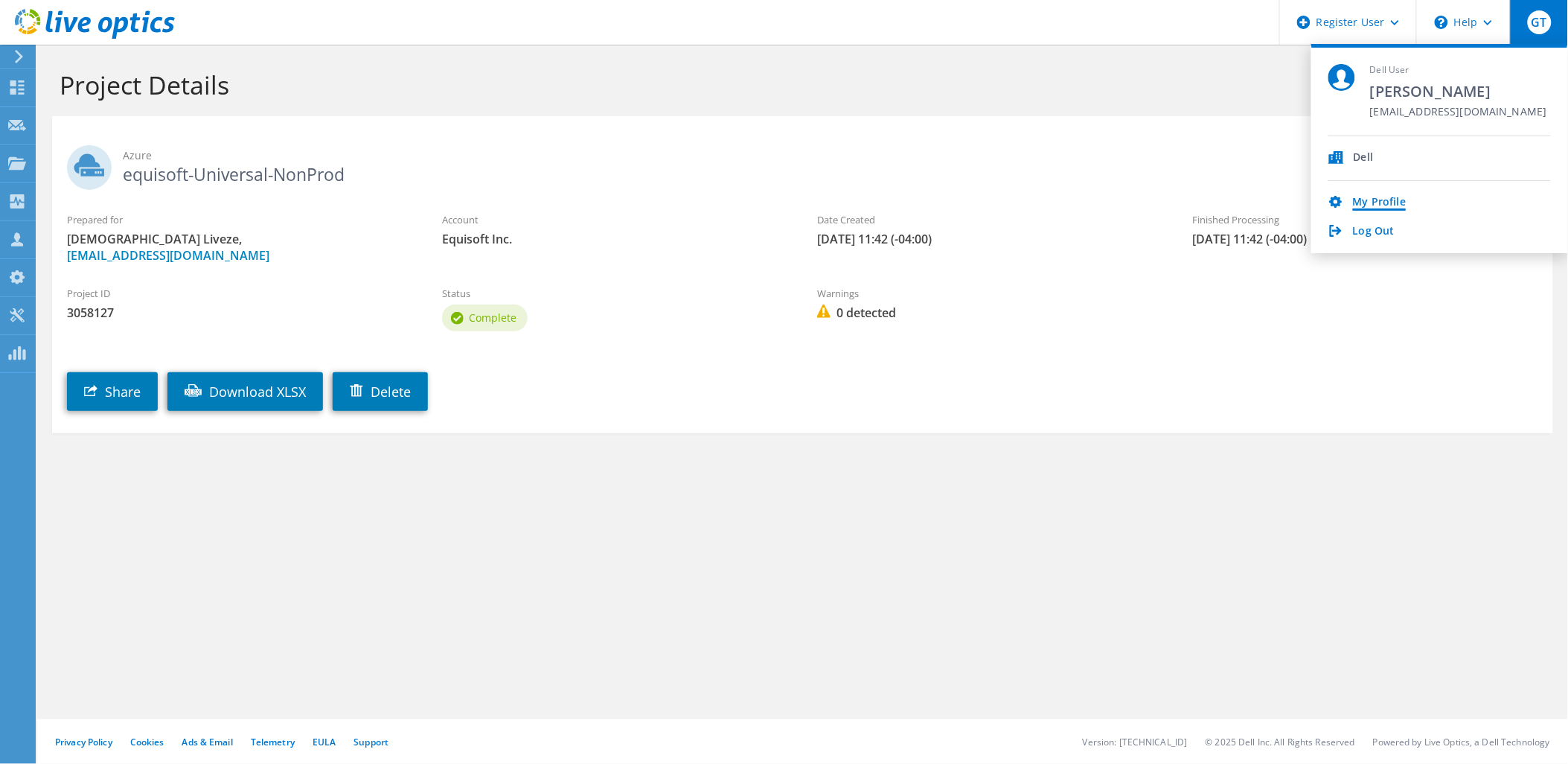
click at [1387, 196] on link "My Profile" at bounding box center [1379, 202] width 53 height 14
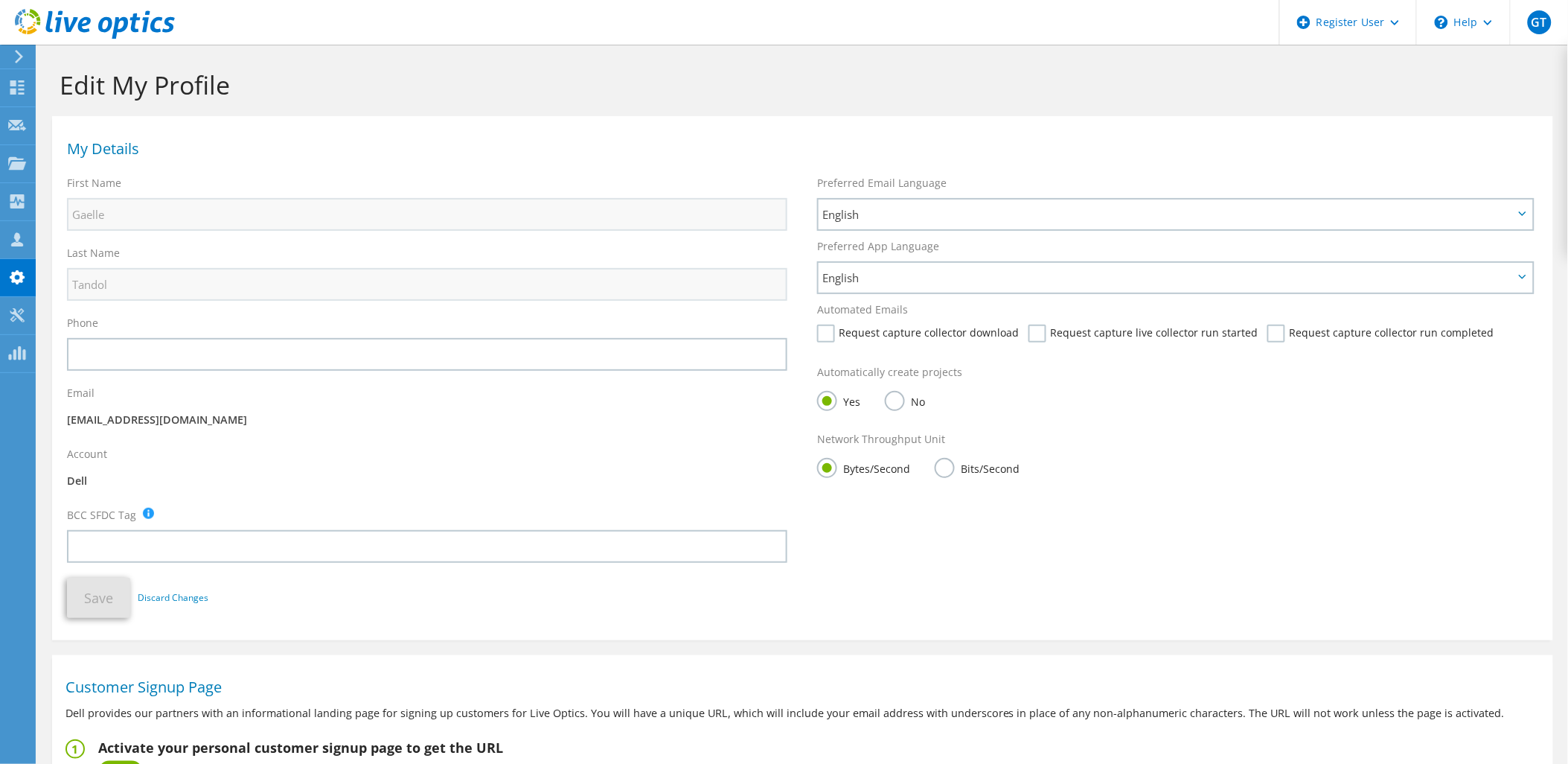
click at [1317, 357] on div "Automatically create projects Yes No" at bounding box center [1177, 390] width 750 height 67
click at [16, 233] on use at bounding box center [17, 239] width 12 height 14
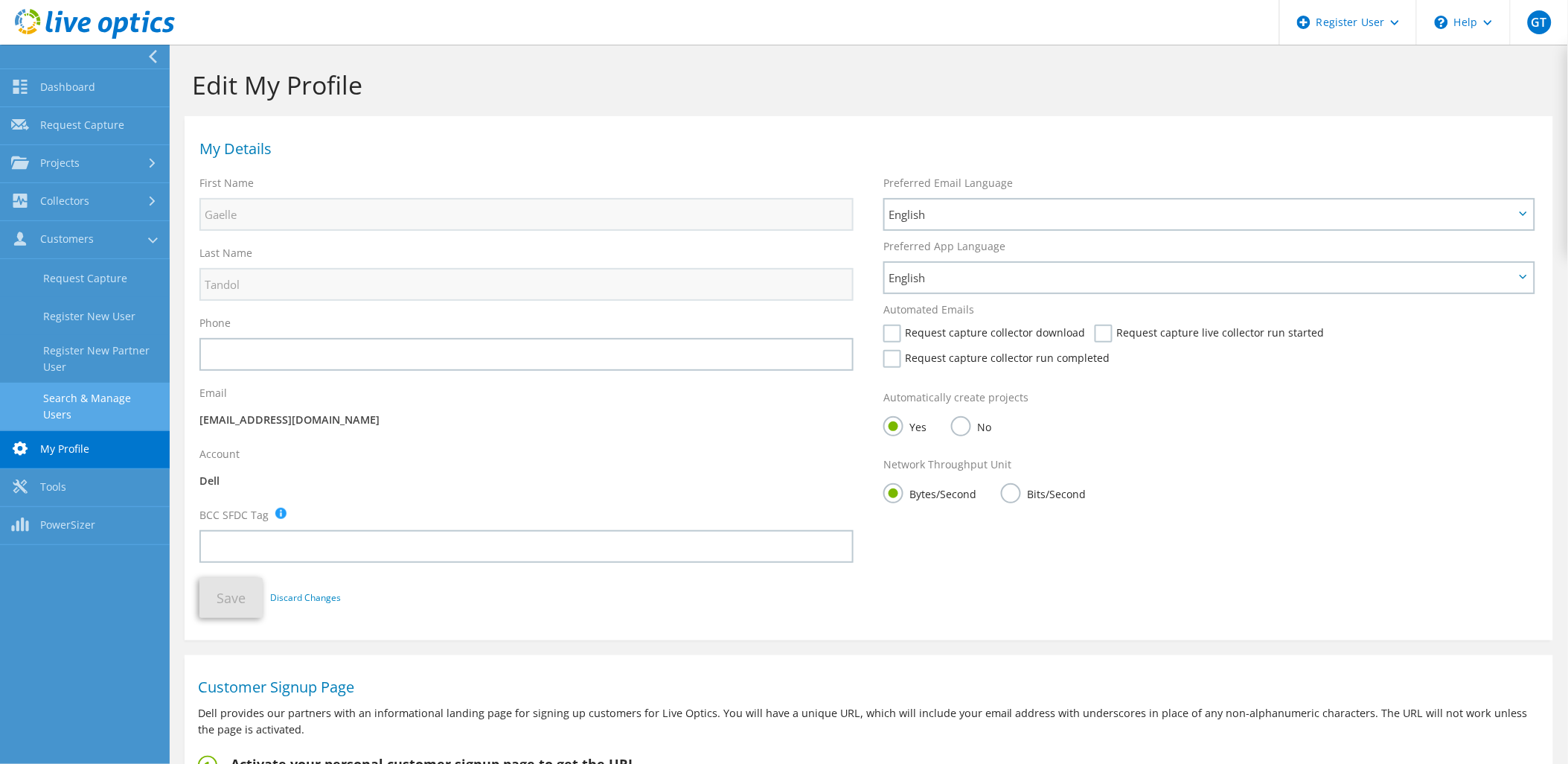
click at [111, 390] on link "Search & Manage Users" at bounding box center [84, 406] width 170 height 47
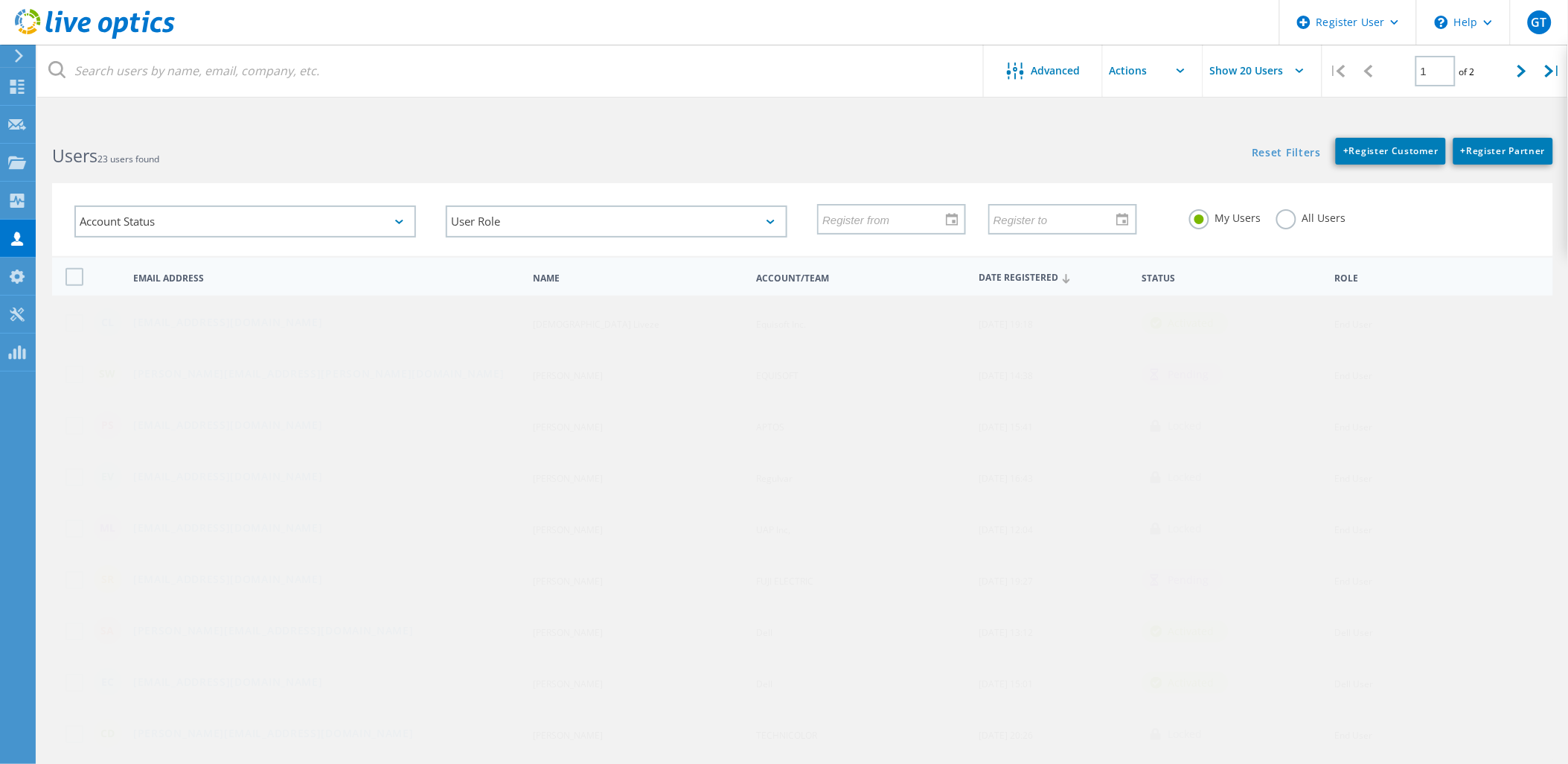
click at [74, 324] on label at bounding box center [78, 323] width 24 height 18
click at [0, 0] on input "checkbox" at bounding box center [0, 0] width 0 height 0
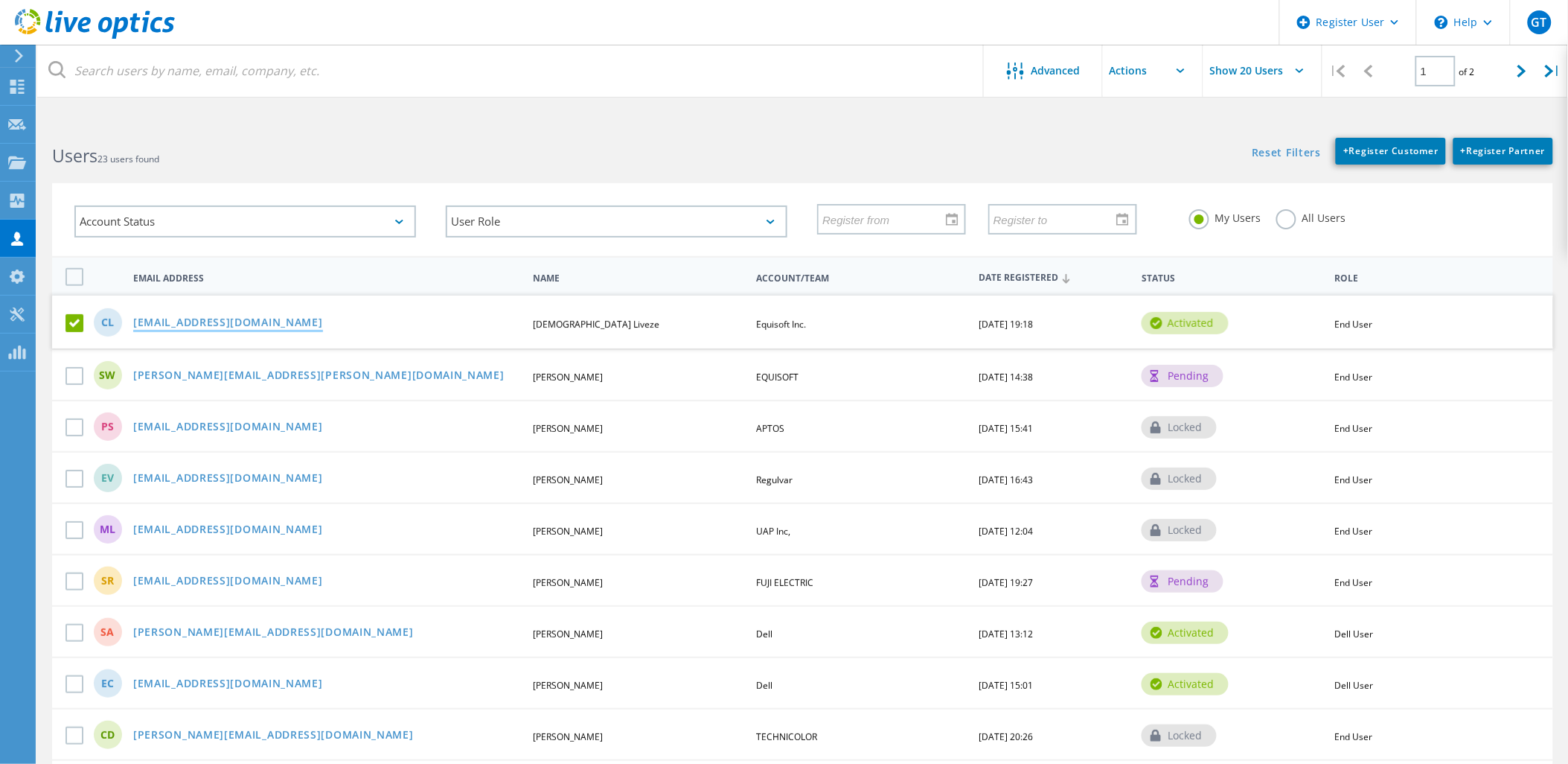
click at [220, 317] on link "[EMAIL_ADDRESS][DOMAIN_NAME]" at bounding box center [228, 324] width 190 height 13
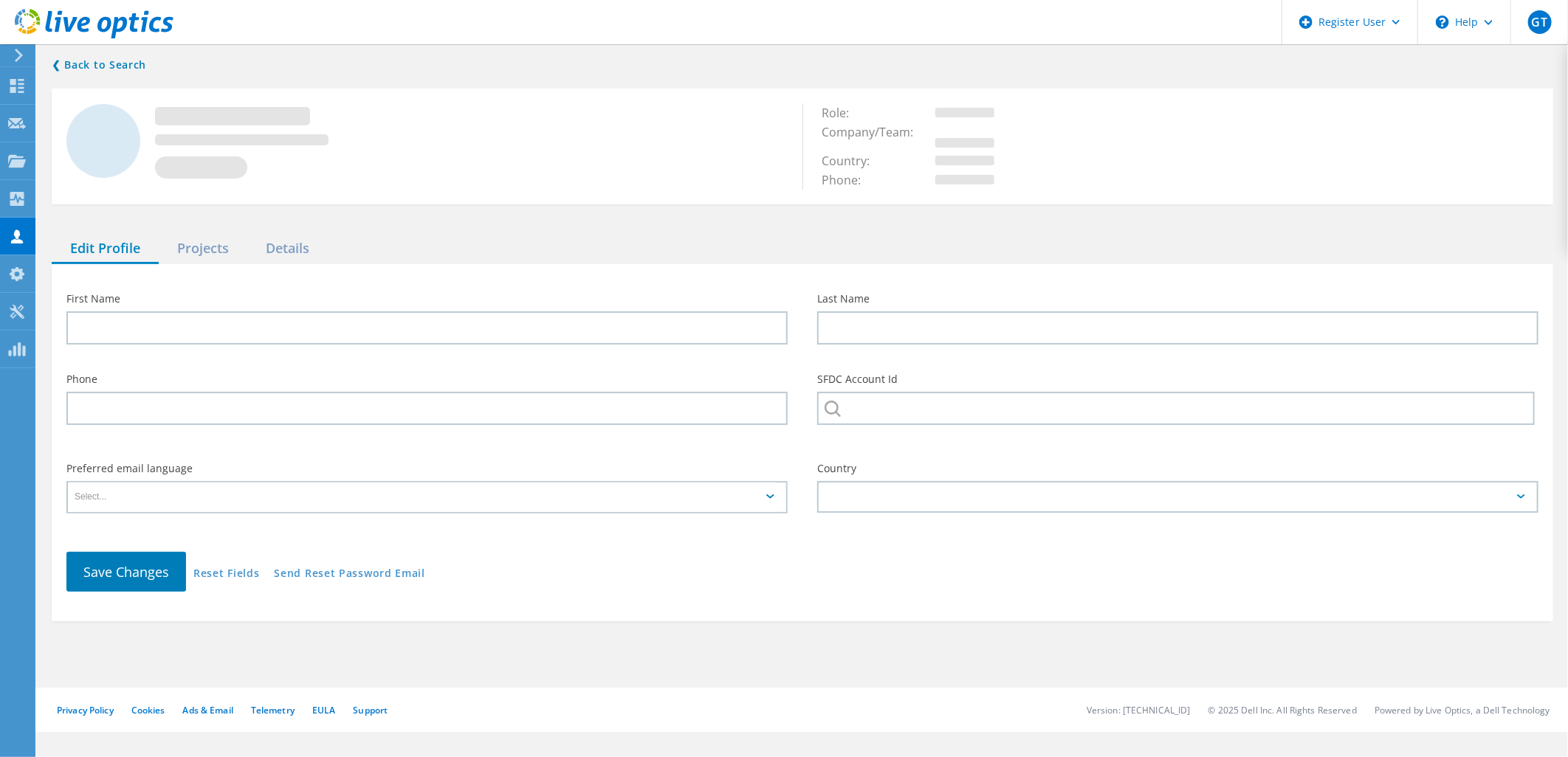
type input "[DEMOGRAPHIC_DATA]"
type input "Liveze"
type input "Equisoft Inc."
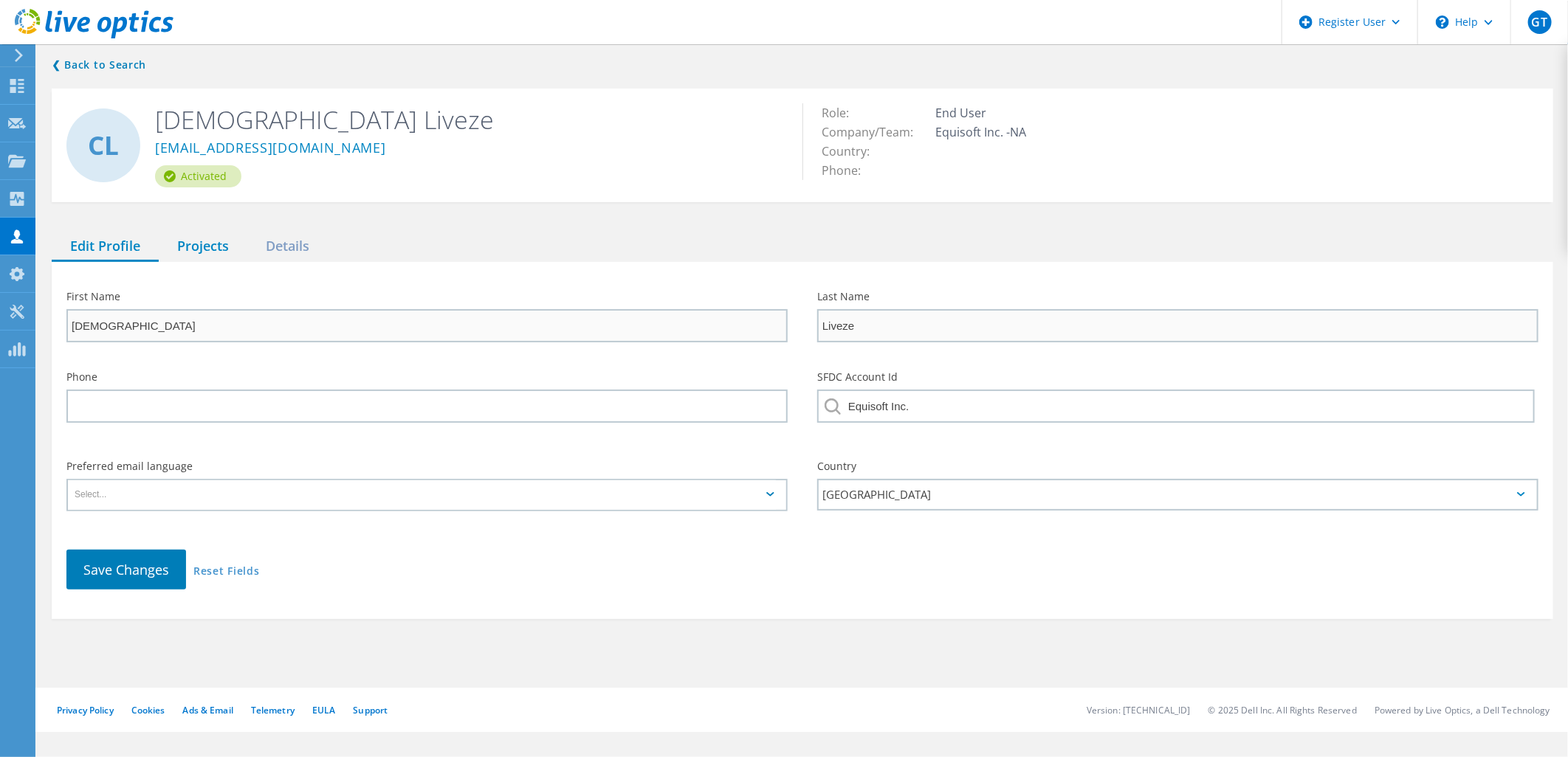
click at [193, 232] on div "Projects" at bounding box center [203, 246] width 88 height 30
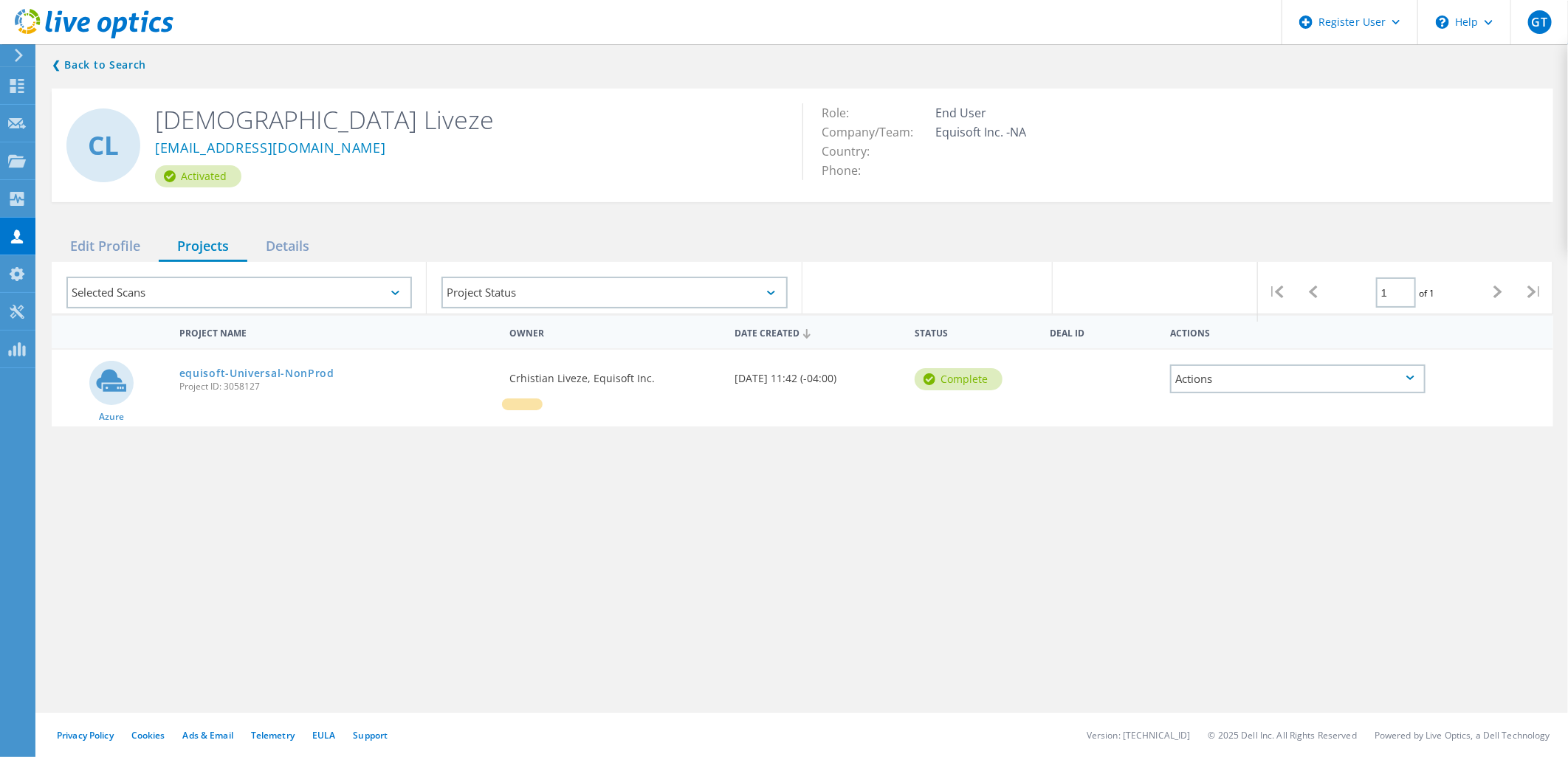
click at [384, 277] on div "Selected Scans" at bounding box center [239, 292] width 346 height 32
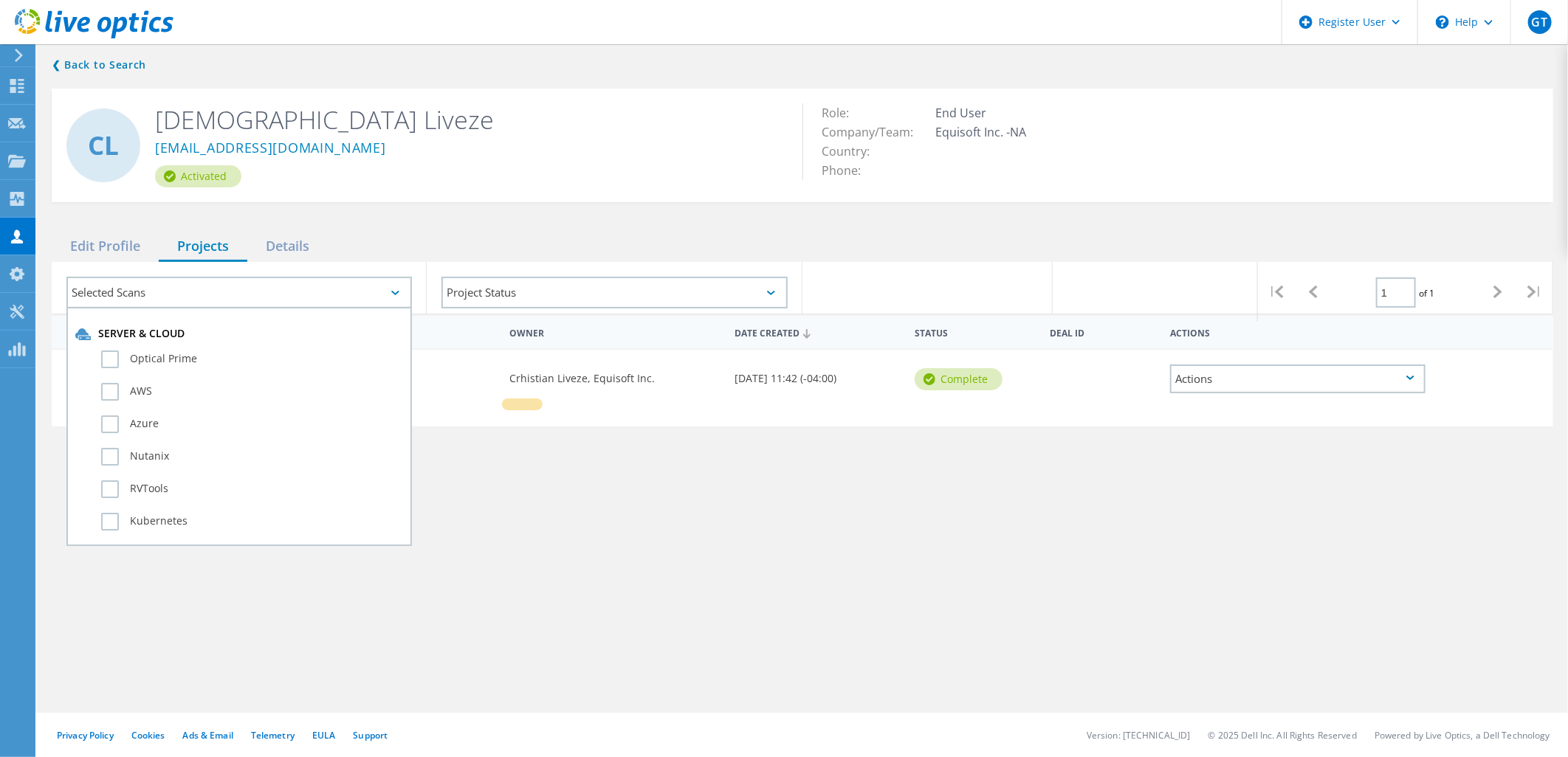
click at [384, 277] on div "Selected Scans" at bounding box center [239, 292] width 346 height 32
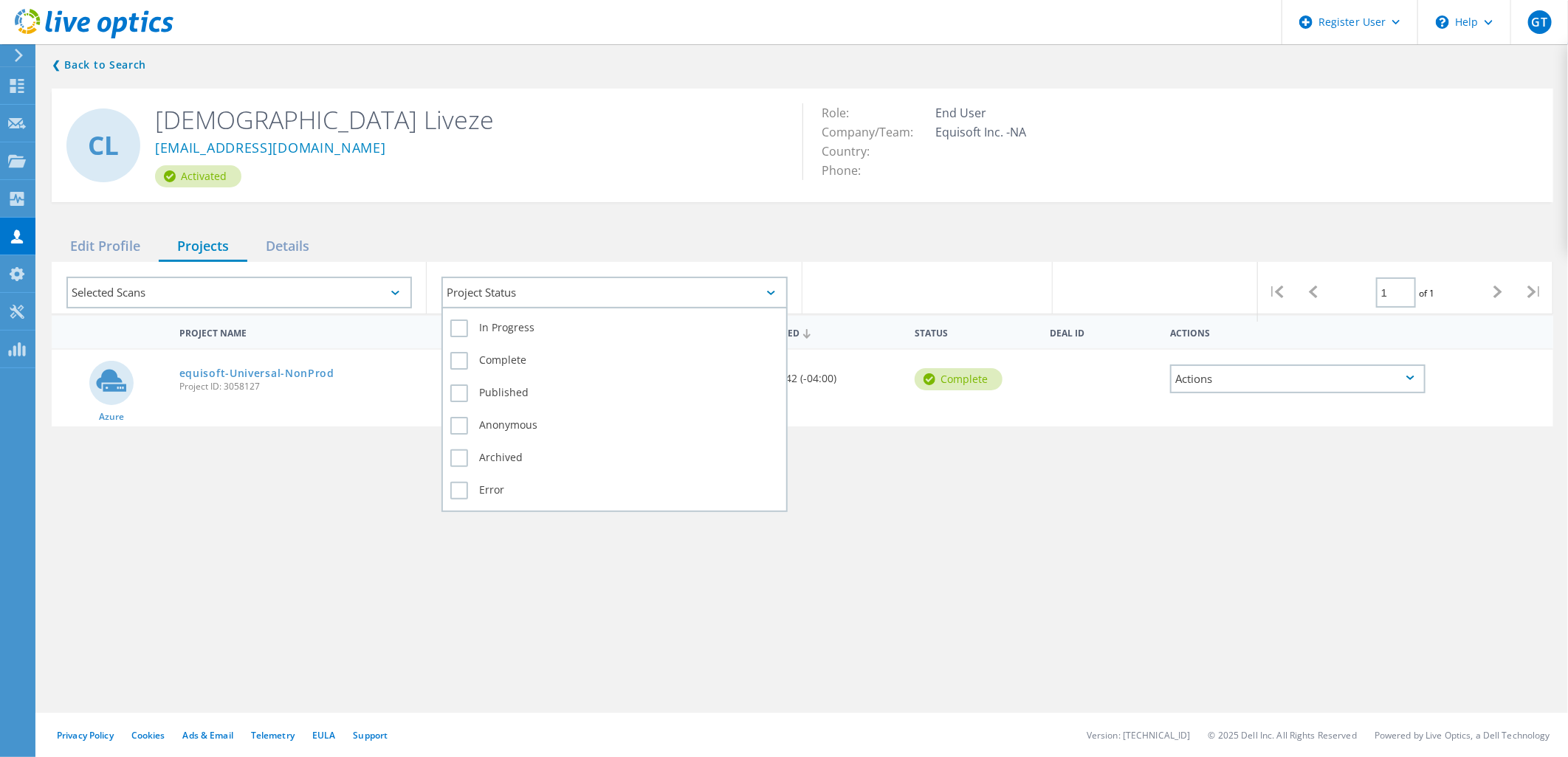
click at [534, 277] on div "Project Status" at bounding box center [614, 292] width 346 height 32
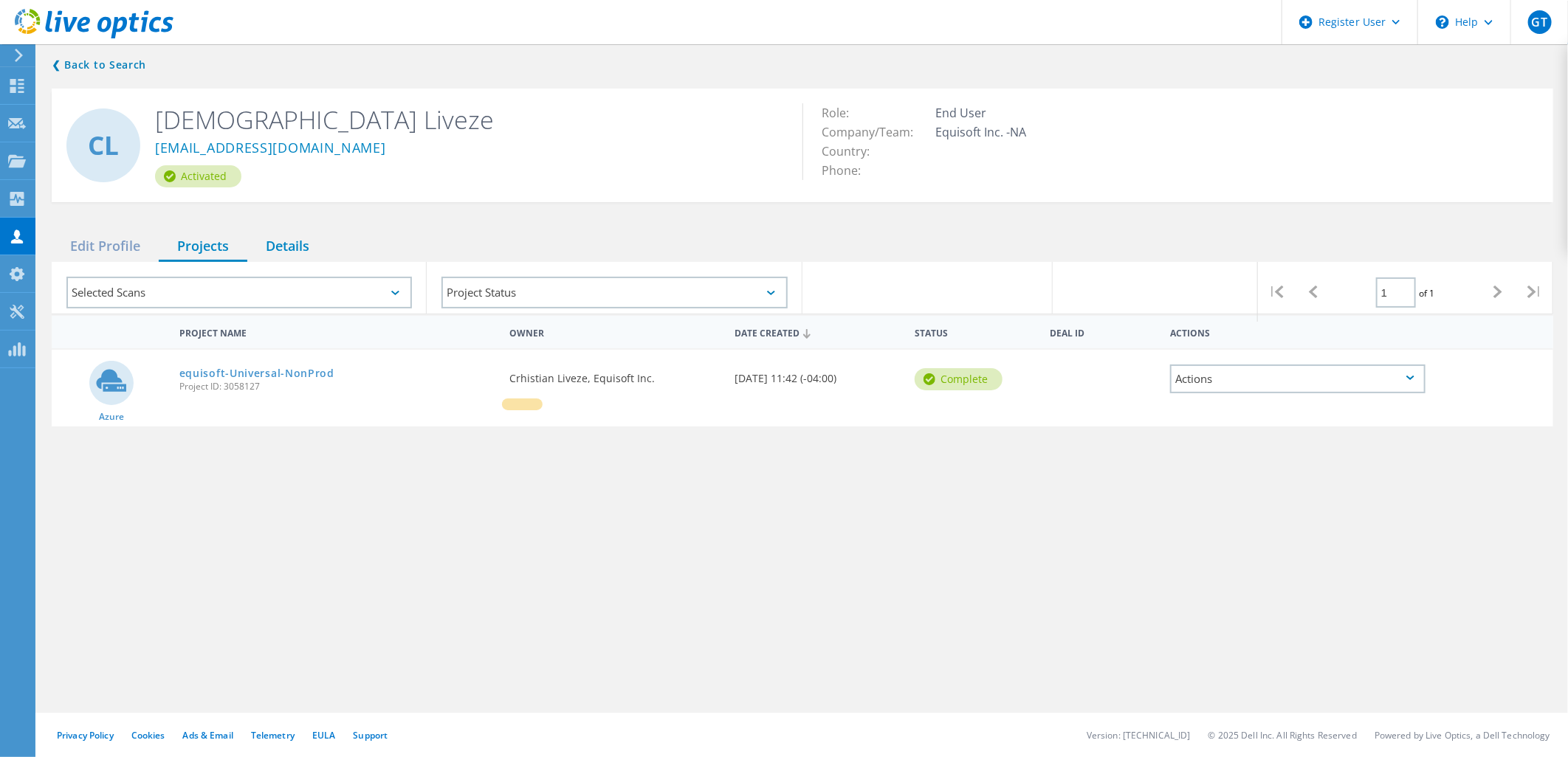
click at [298, 238] on div "Details" at bounding box center [288, 246] width 81 height 30
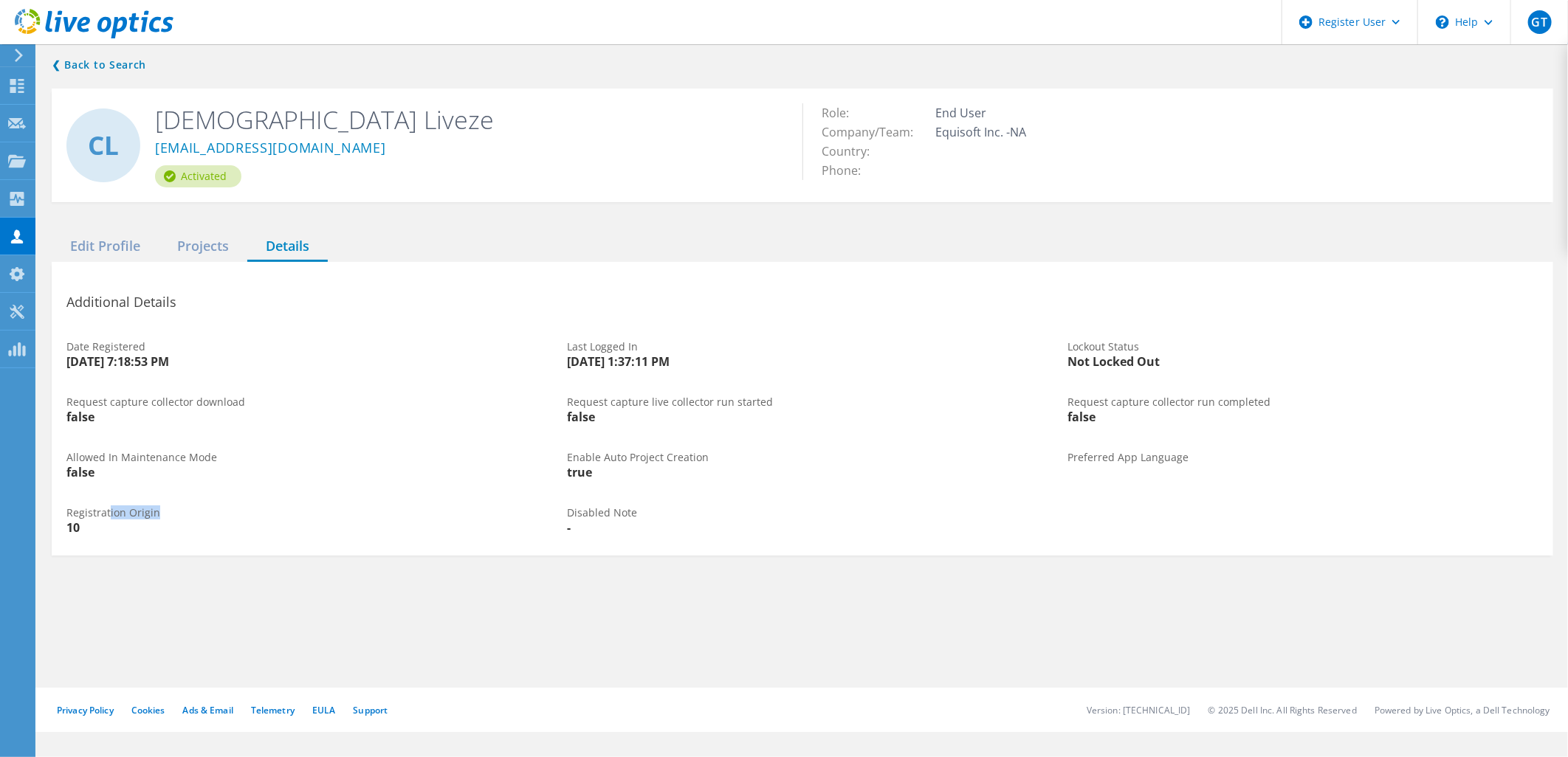
drag, startPoint x: 109, startPoint y: 497, endPoint x: 148, endPoint y: 474, distance: 45.3
click at [150, 492] on div "Registration Origin 10" at bounding box center [301, 520] width 500 height 55
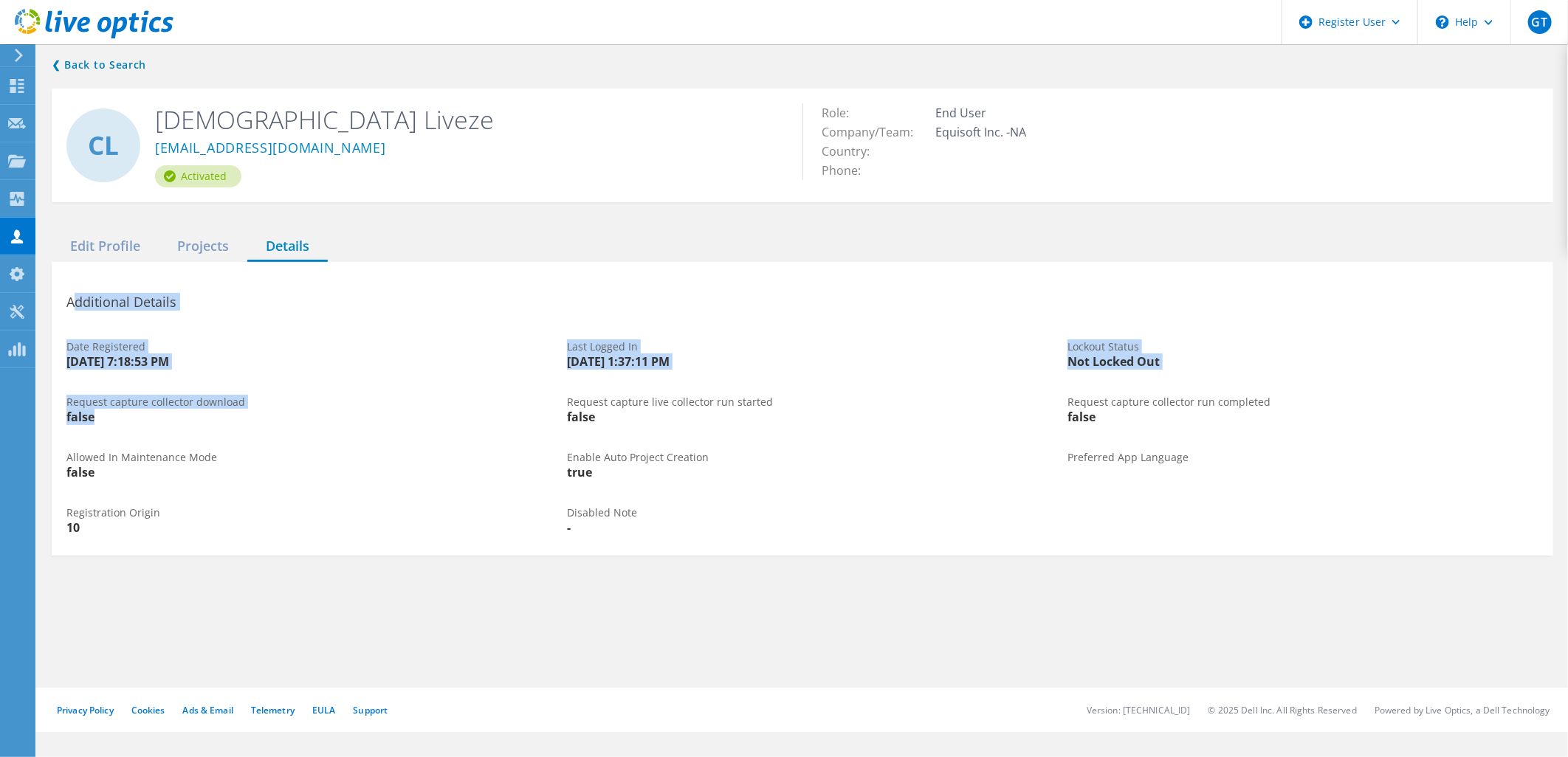
drag, startPoint x: 148, startPoint y: 474, endPoint x: 75, endPoint y: 277, distance: 210.1
click at [75, 277] on div "Additional Details Date Registered [DATE] 7:18:53 PM Last Logged In [DATE] 1:37…" at bounding box center [801, 409] width 1501 height 294
drag, startPoint x: 75, startPoint y: 277, endPoint x: 297, endPoint y: 393, distance: 250.5
click at [274, 354] on div "Date Registered [DATE] 7:18:53 PM" at bounding box center [301, 355] width 500 height 55
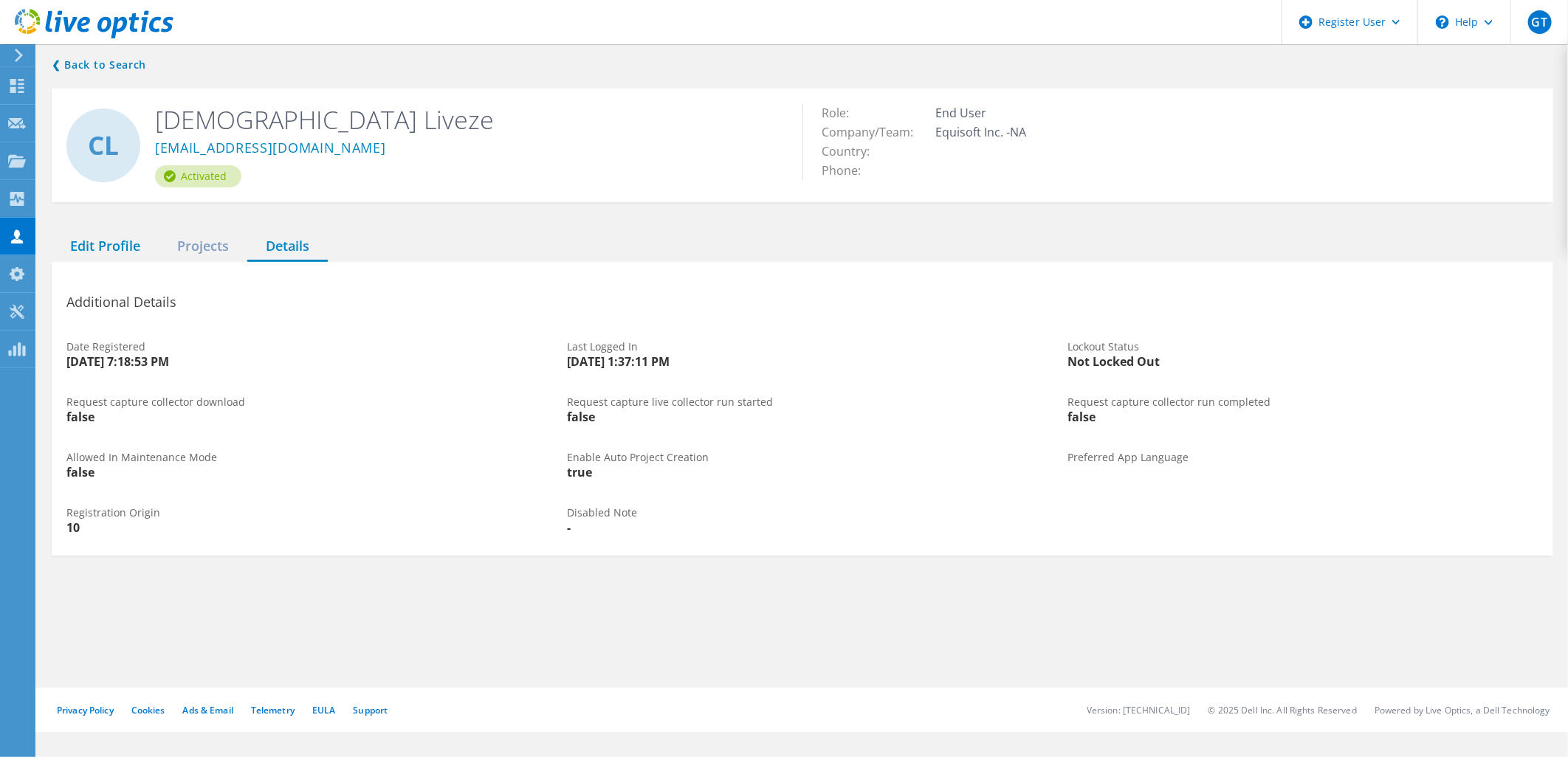
click at [97, 232] on div "Edit Profile" at bounding box center [105, 246] width 107 height 30
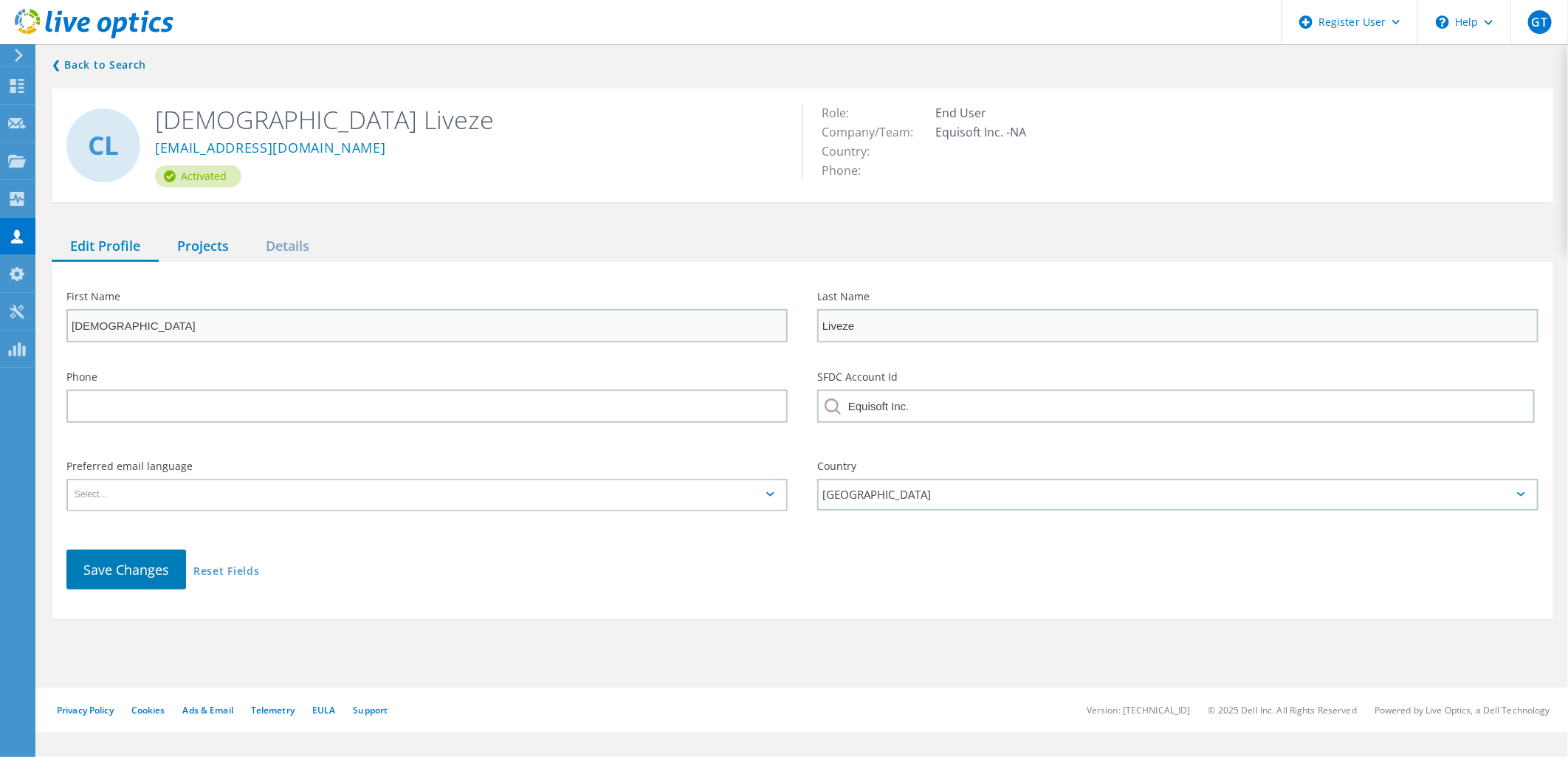
click at [225, 236] on div "Projects" at bounding box center [203, 246] width 88 height 30
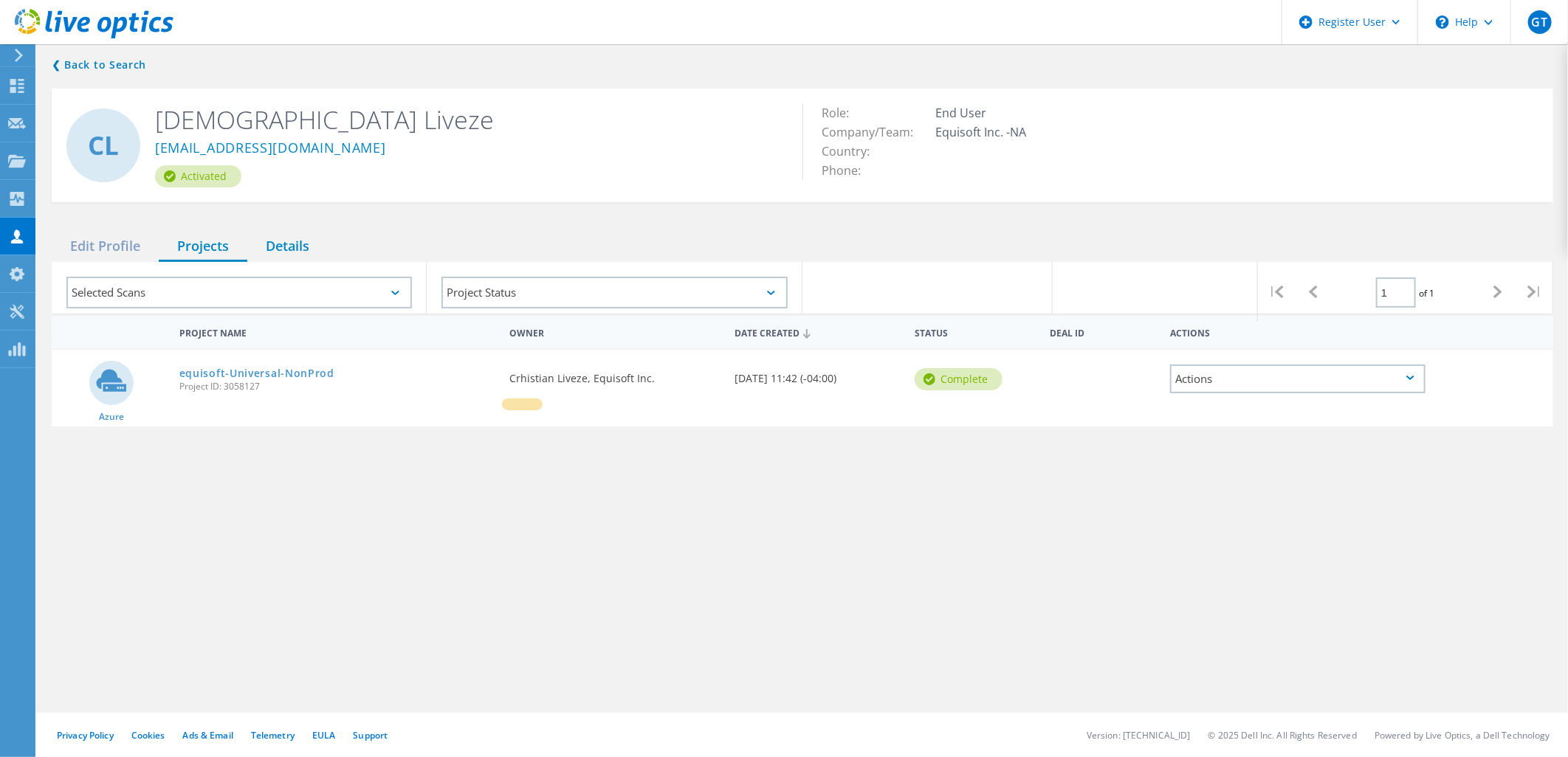
click at [292, 240] on div "Details" at bounding box center [288, 246] width 81 height 30
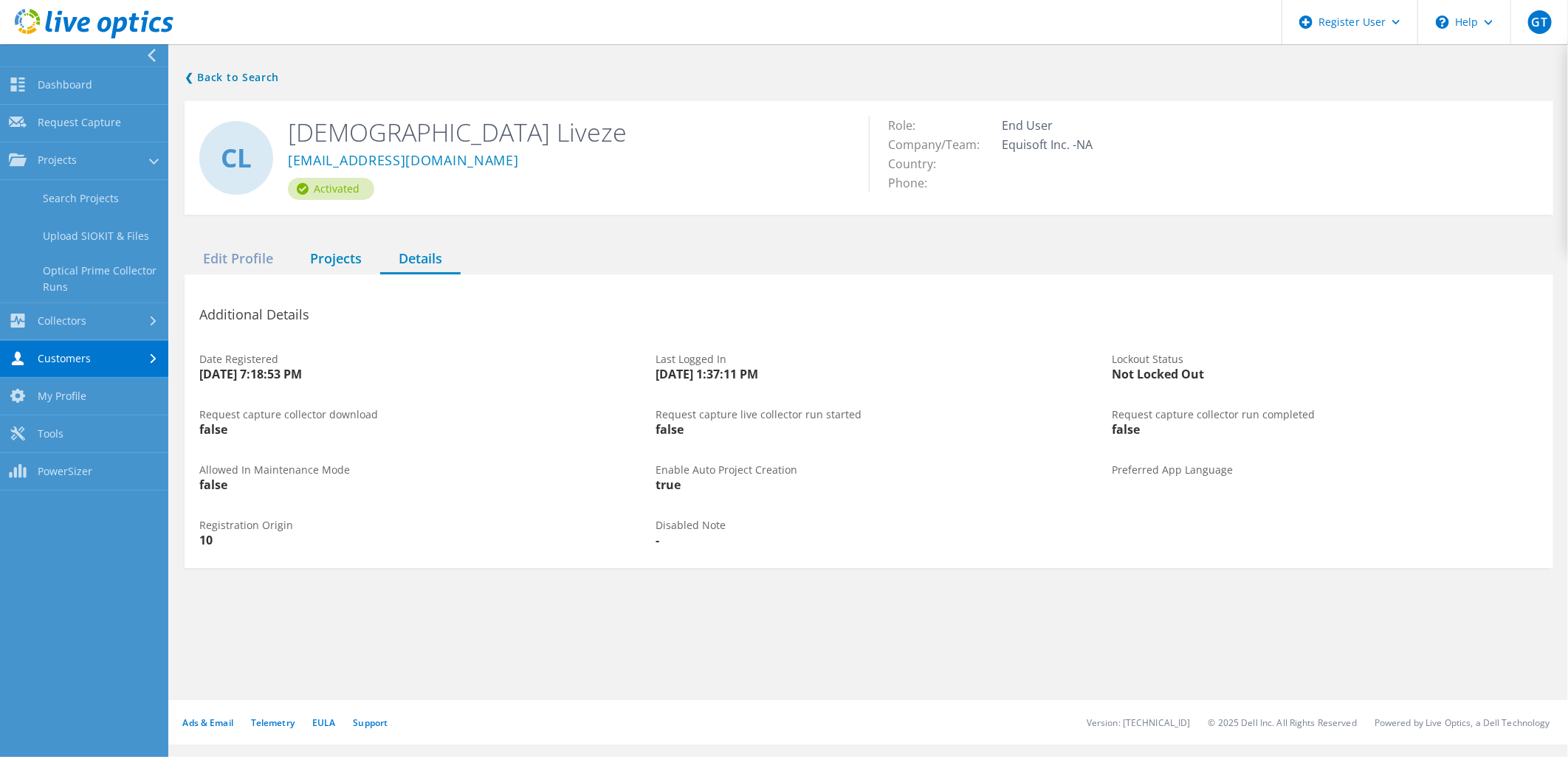
click at [325, 244] on div "Projects" at bounding box center [335, 259] width 88 height 30
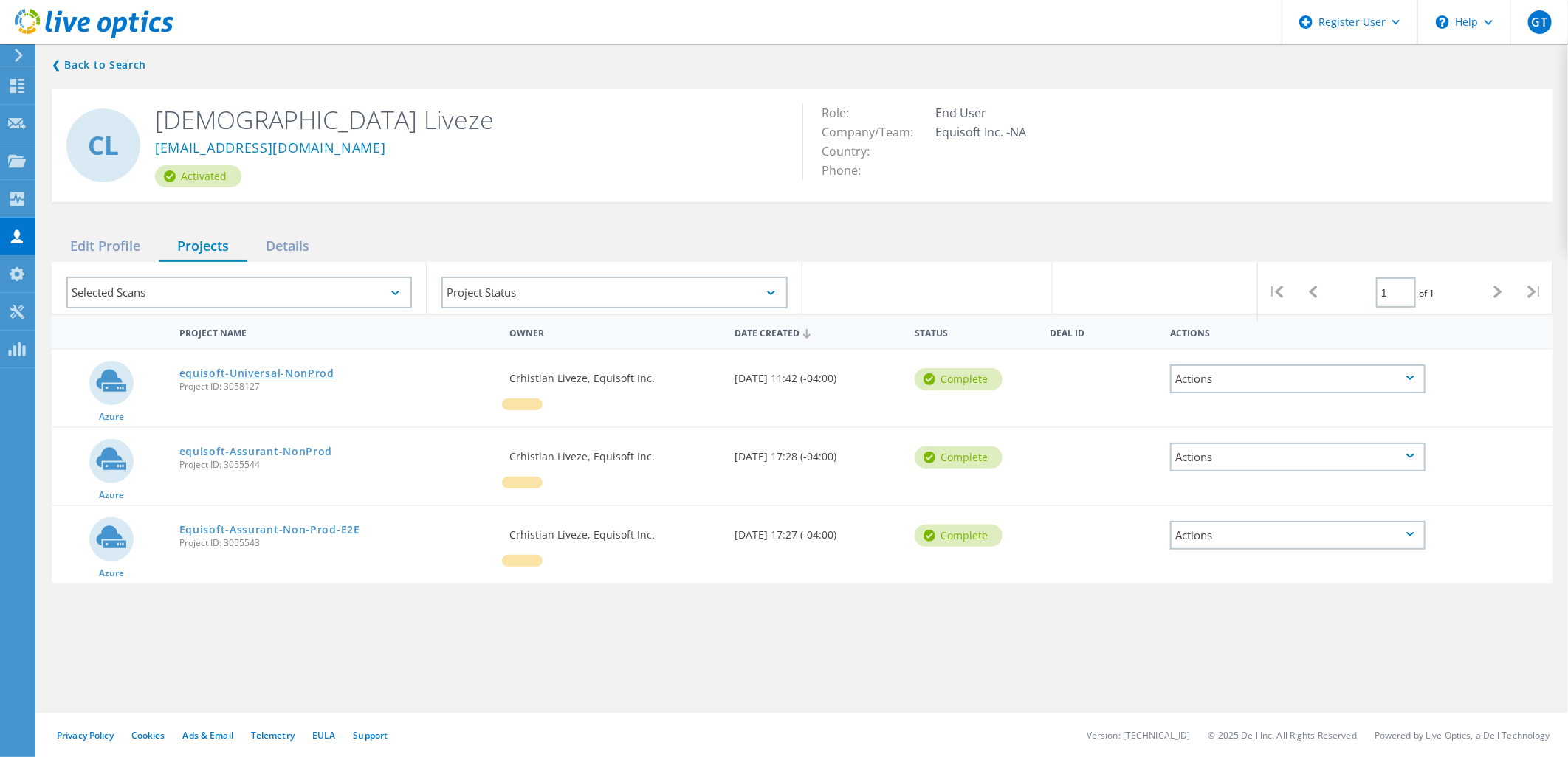
click at [266, 368] on link "equisoft-Universal-NonProd" at bounding box center [256, 373] width 155 height 10
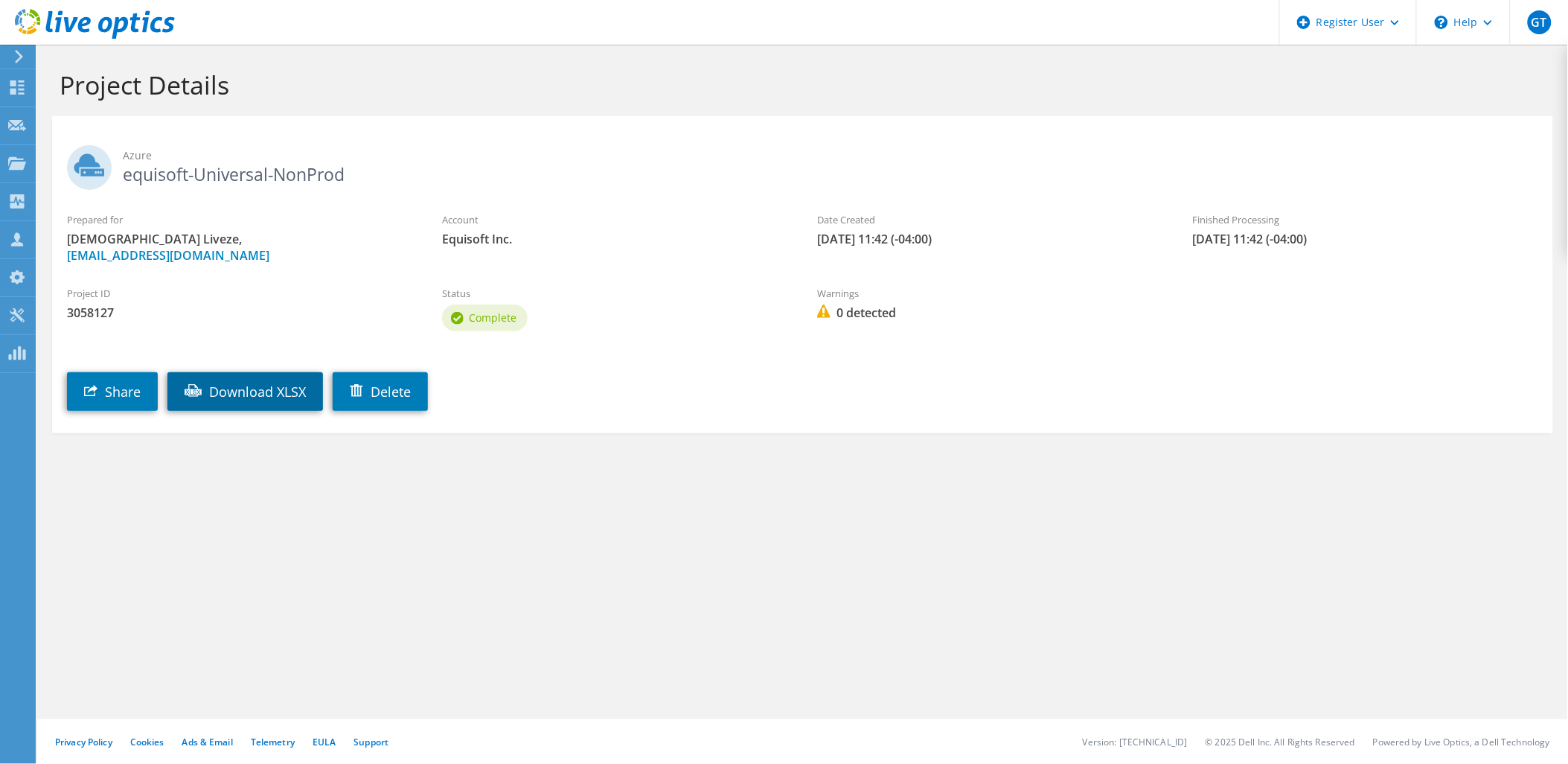
click at [236, 373] on link "Download XLSX" at bounding box center [246, 392] width 156 height 39
